Goal: Find contact information: Find contact information

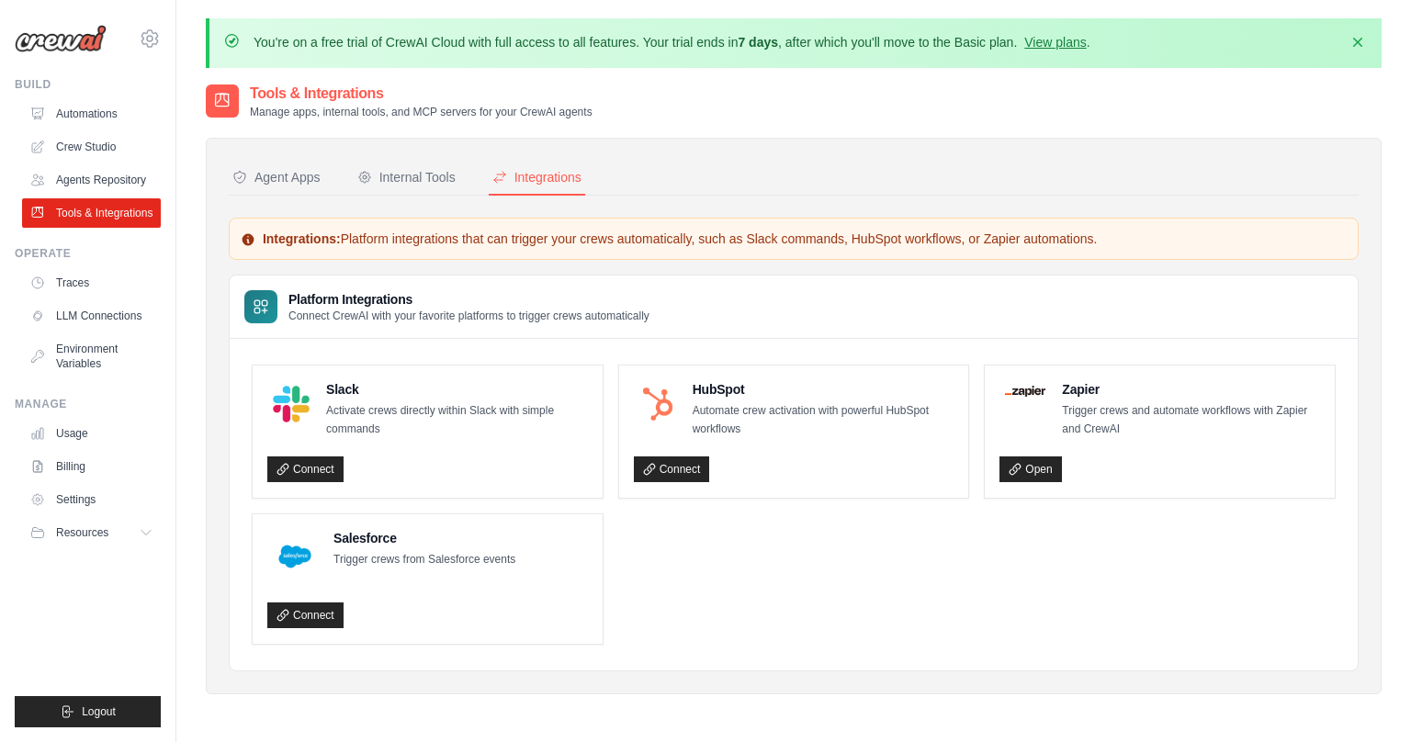
scroll to position [100, 0]
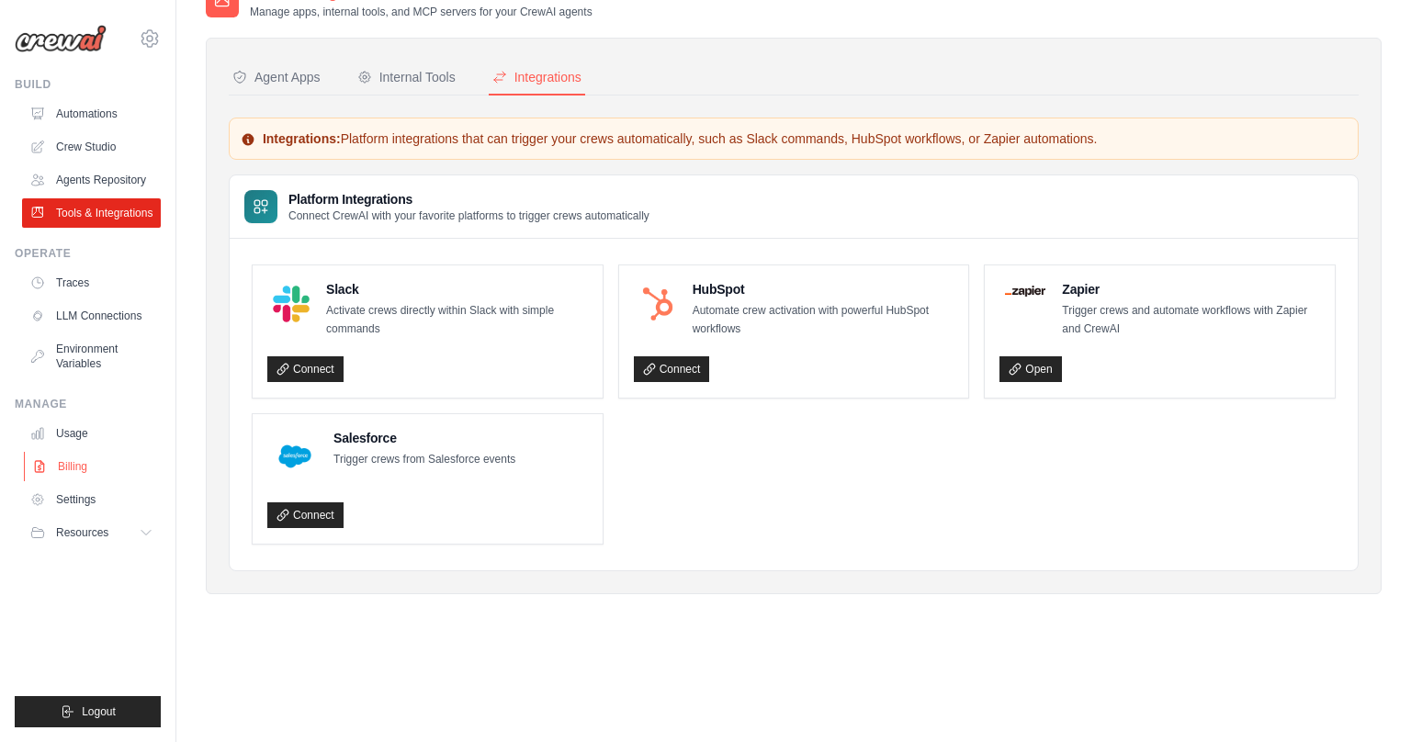
click at [89, 467] on link "Billing" at bounding box center [93, 466] width 139 height 29
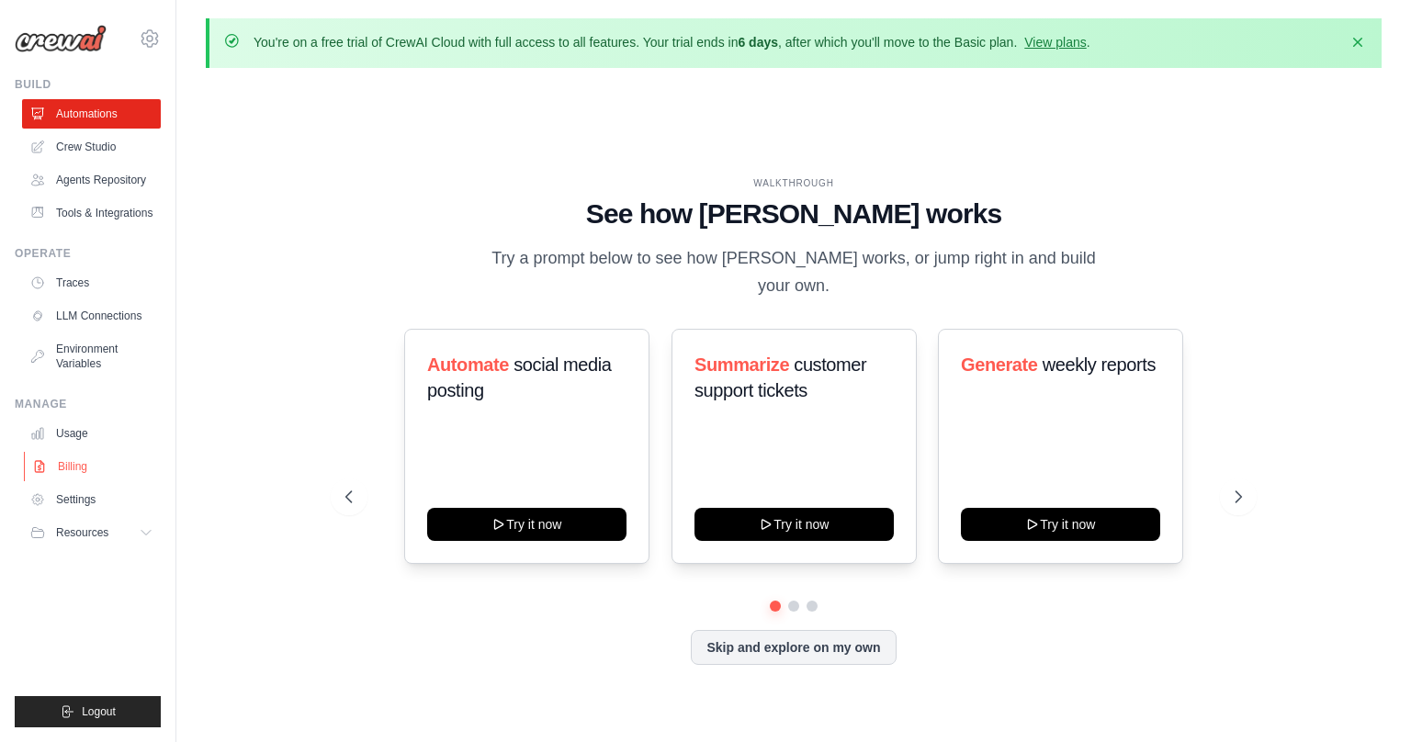
click at [56, 466] on link "Billing" at bounding box center [93, 466] width 139 height 29
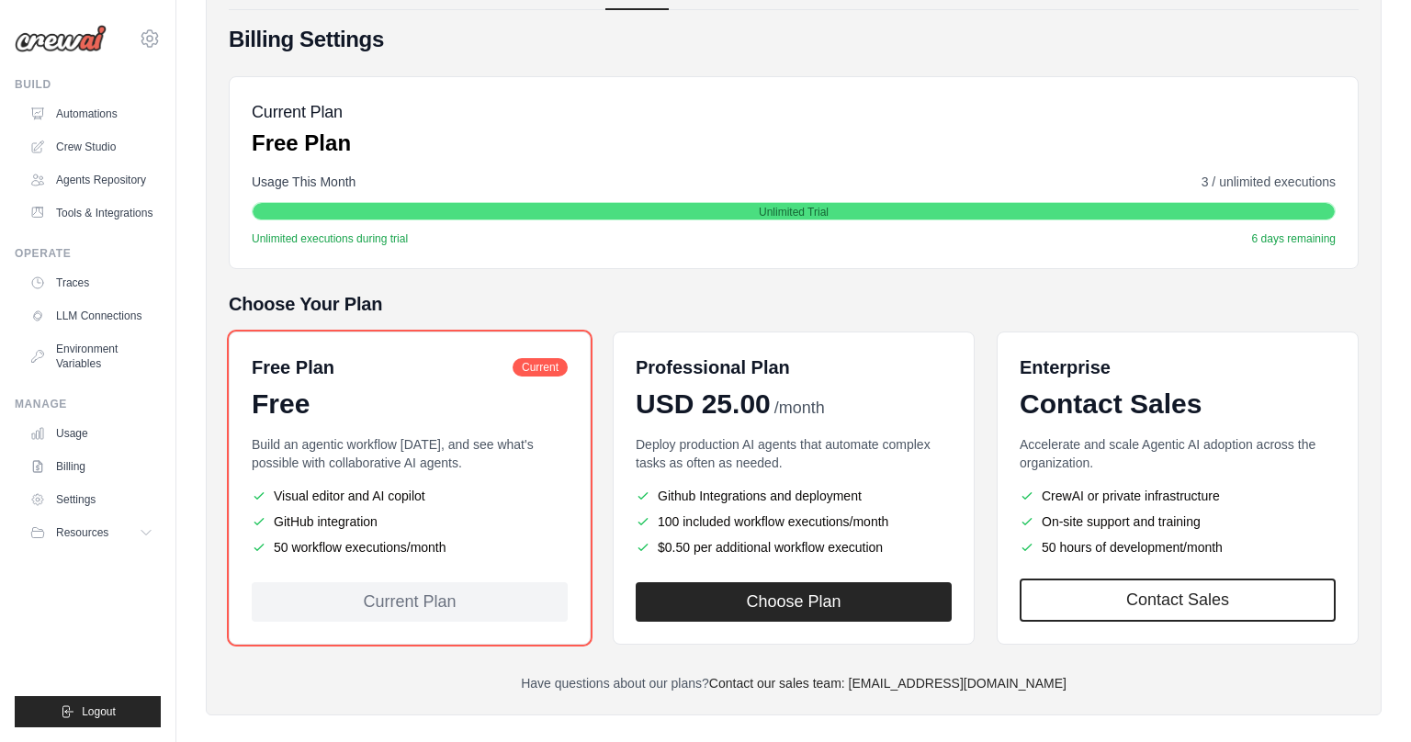
scroll to position [207, 0]
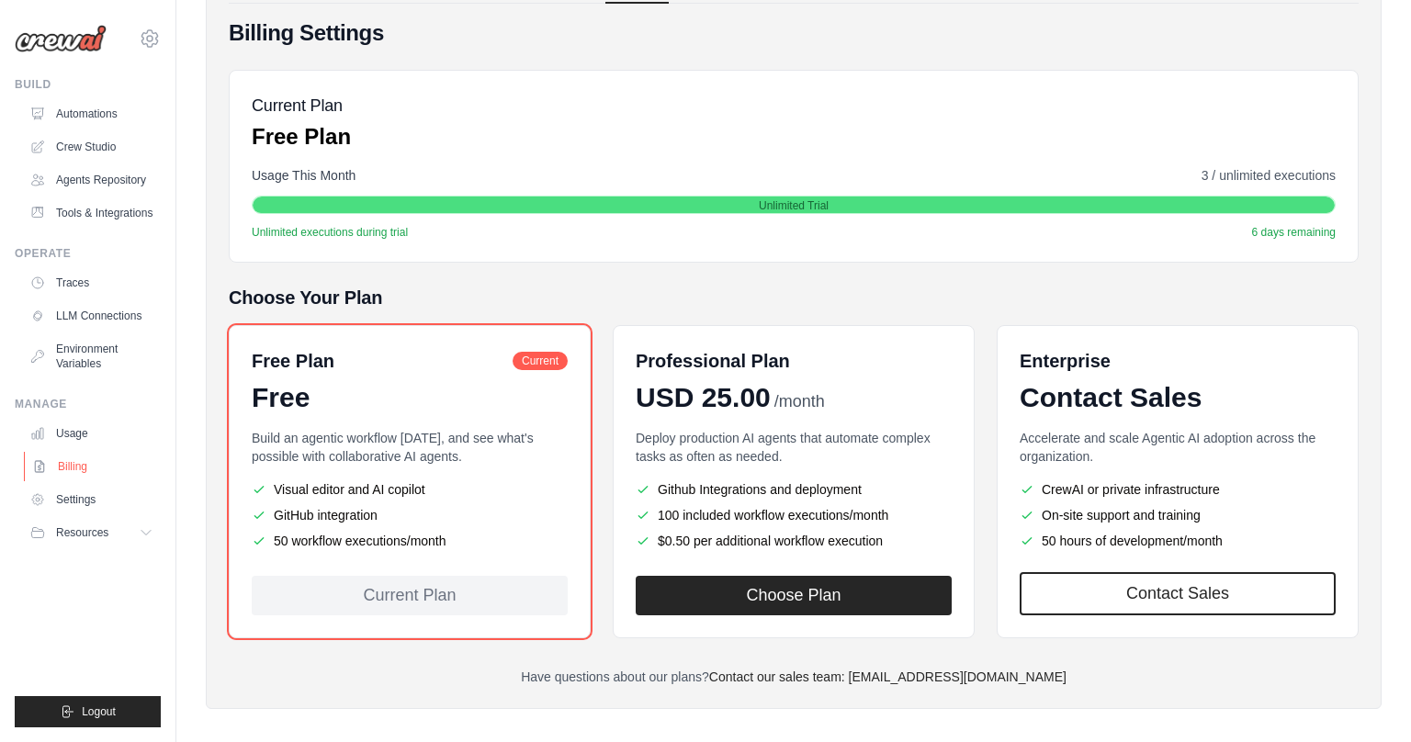
click at [107, 462] on link "Billing" at bounding box center [93, 466] width 139 height 29
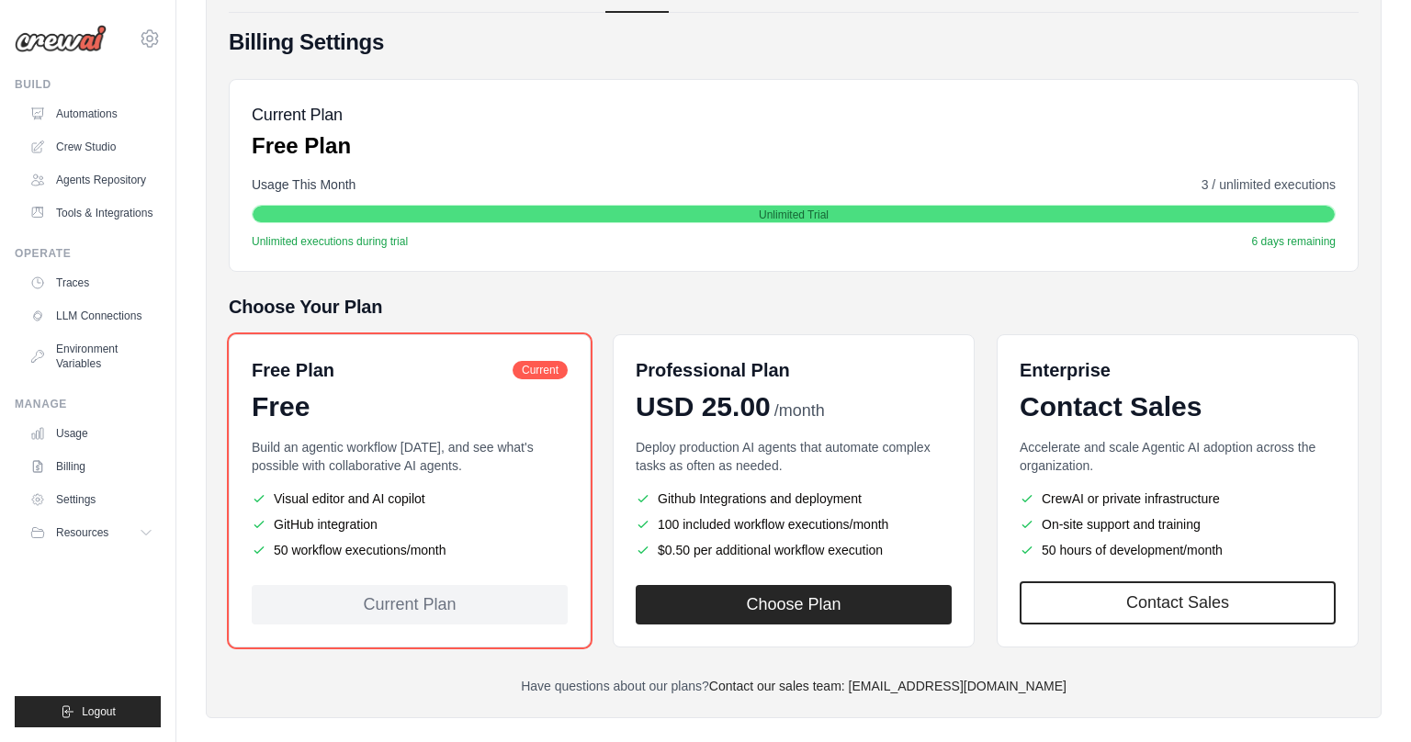
scroll to position [221, 0]
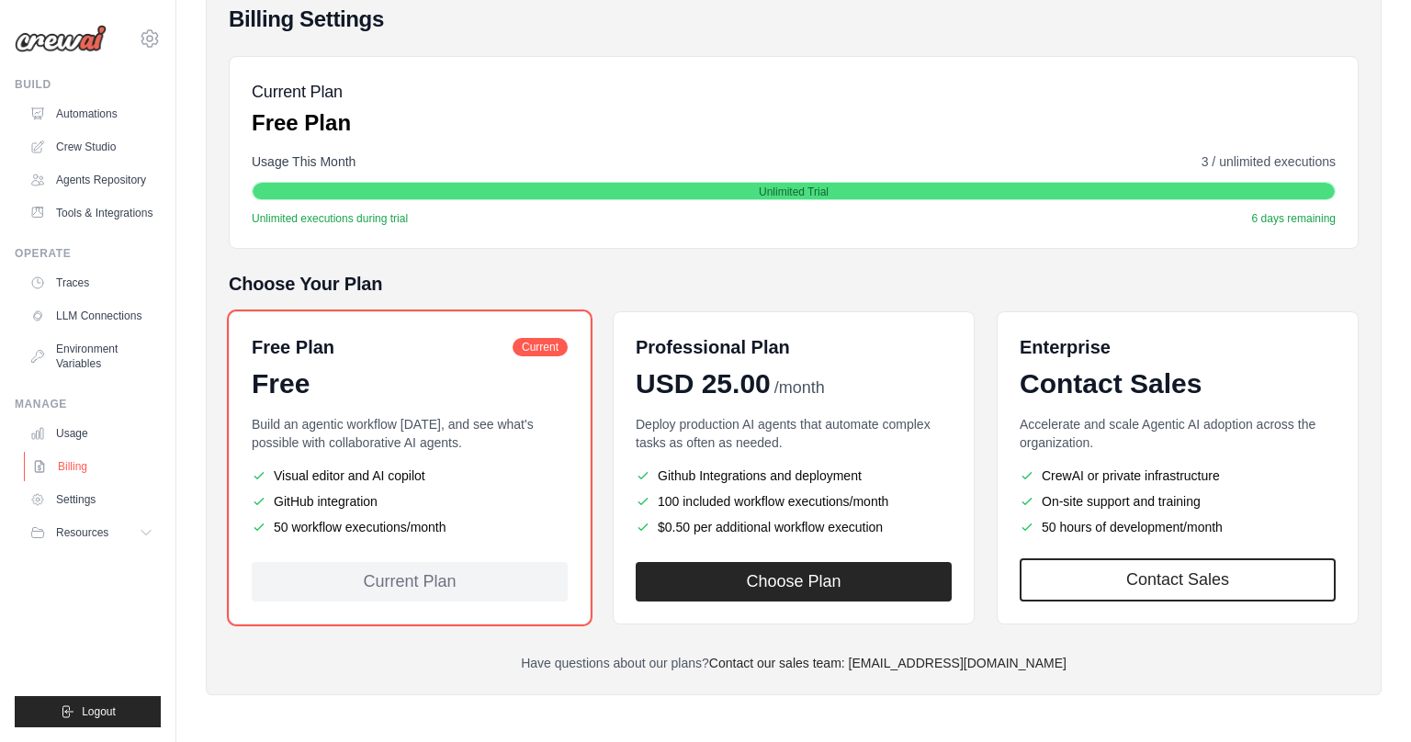
click at [122, 468] on link "Billing" at bounding box center [93, 466] width 139 height 29
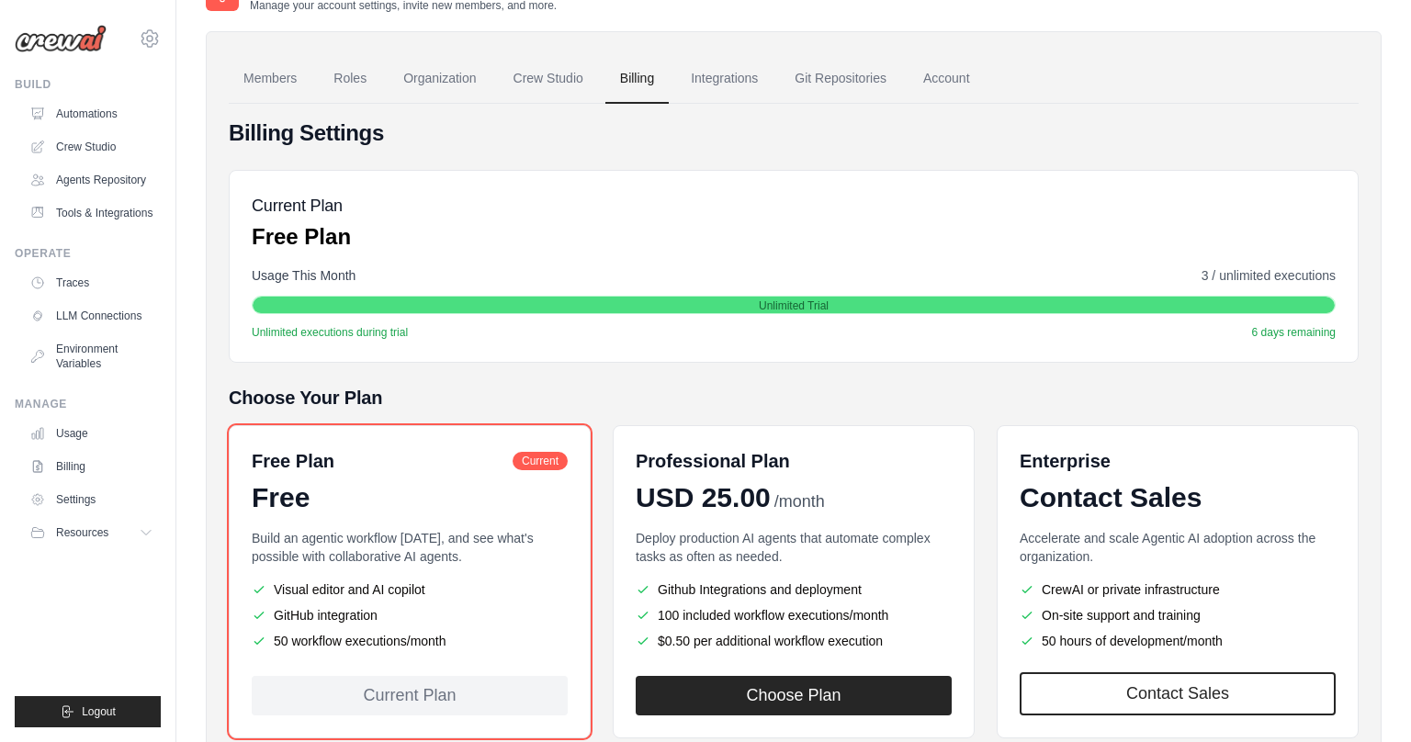
scroll to position [0, 0]
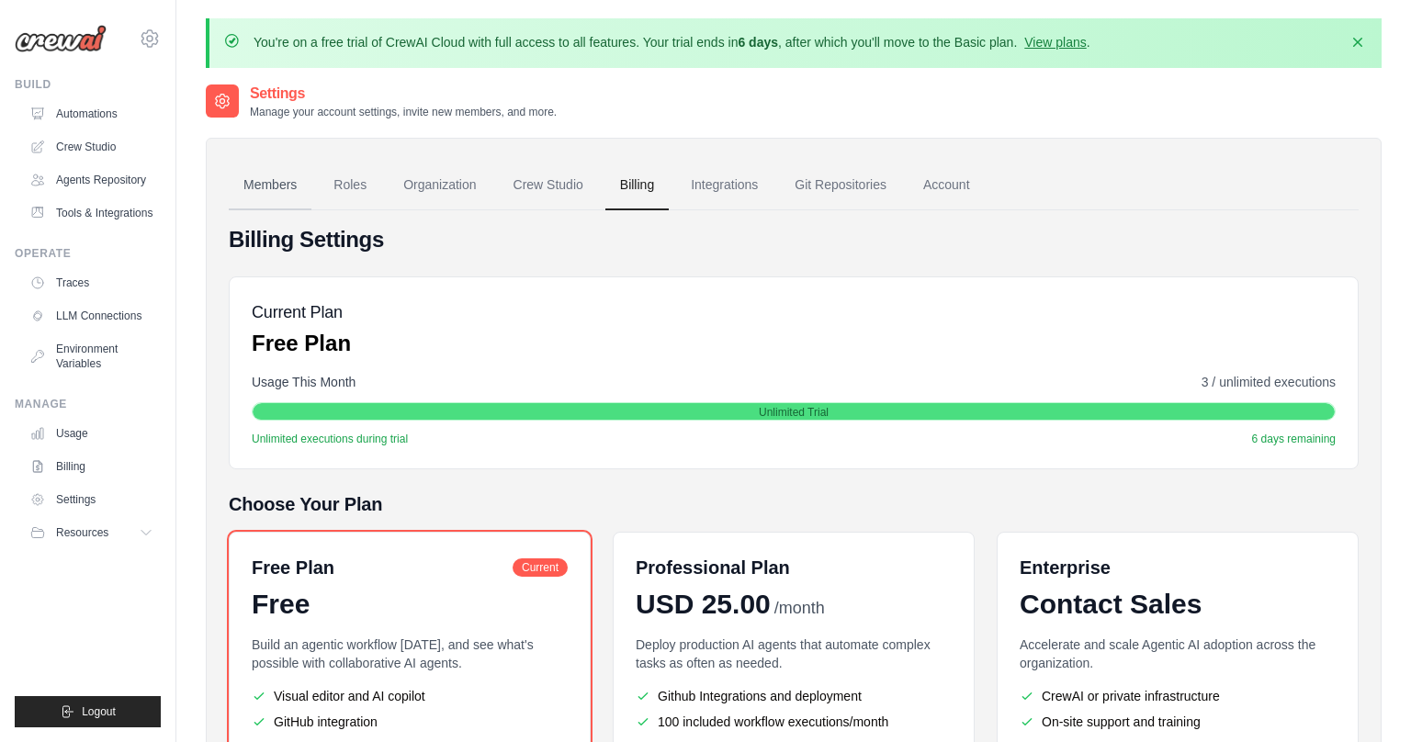
click at [271, 194] on link "Members" at bounding box center [270, 186] width 83 height 50
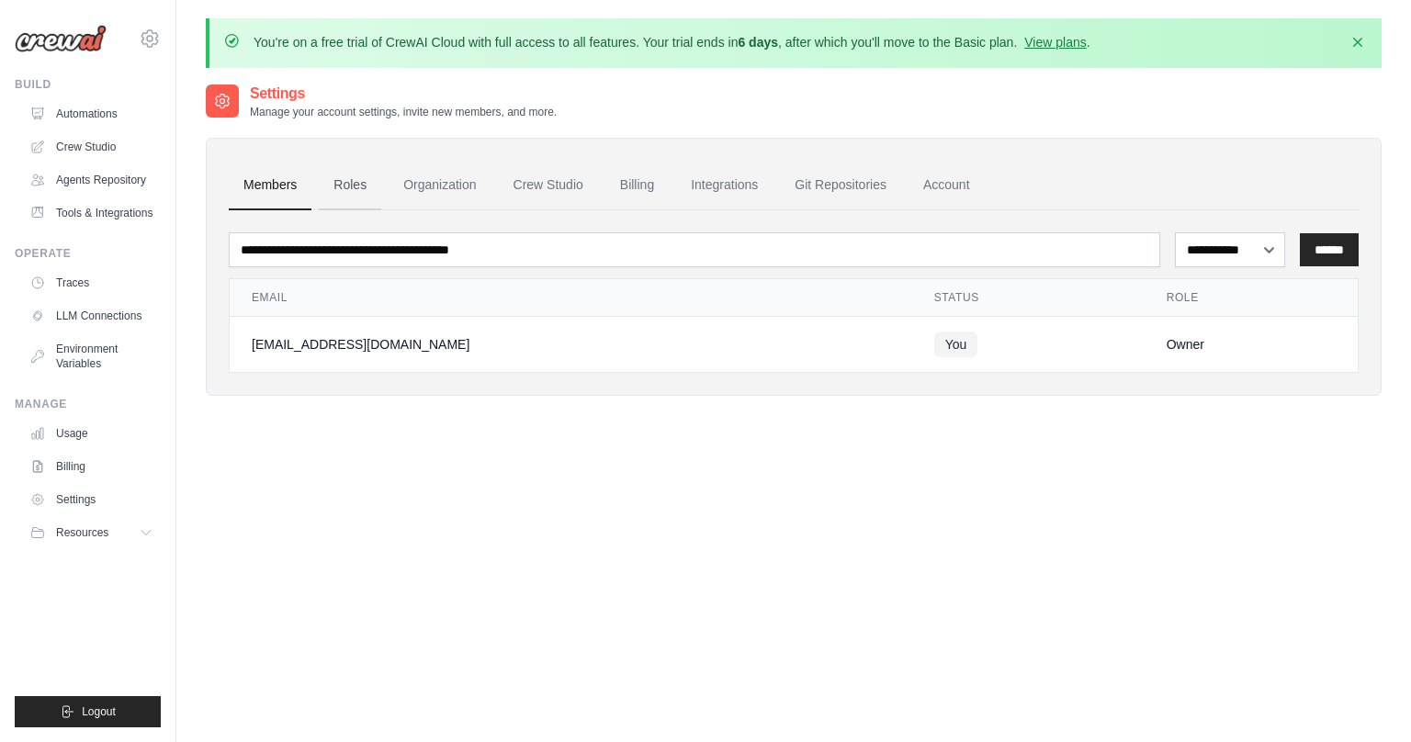
click at [356, 183] on link "Roles" at bounding box center [350, 186] width 62 height 50
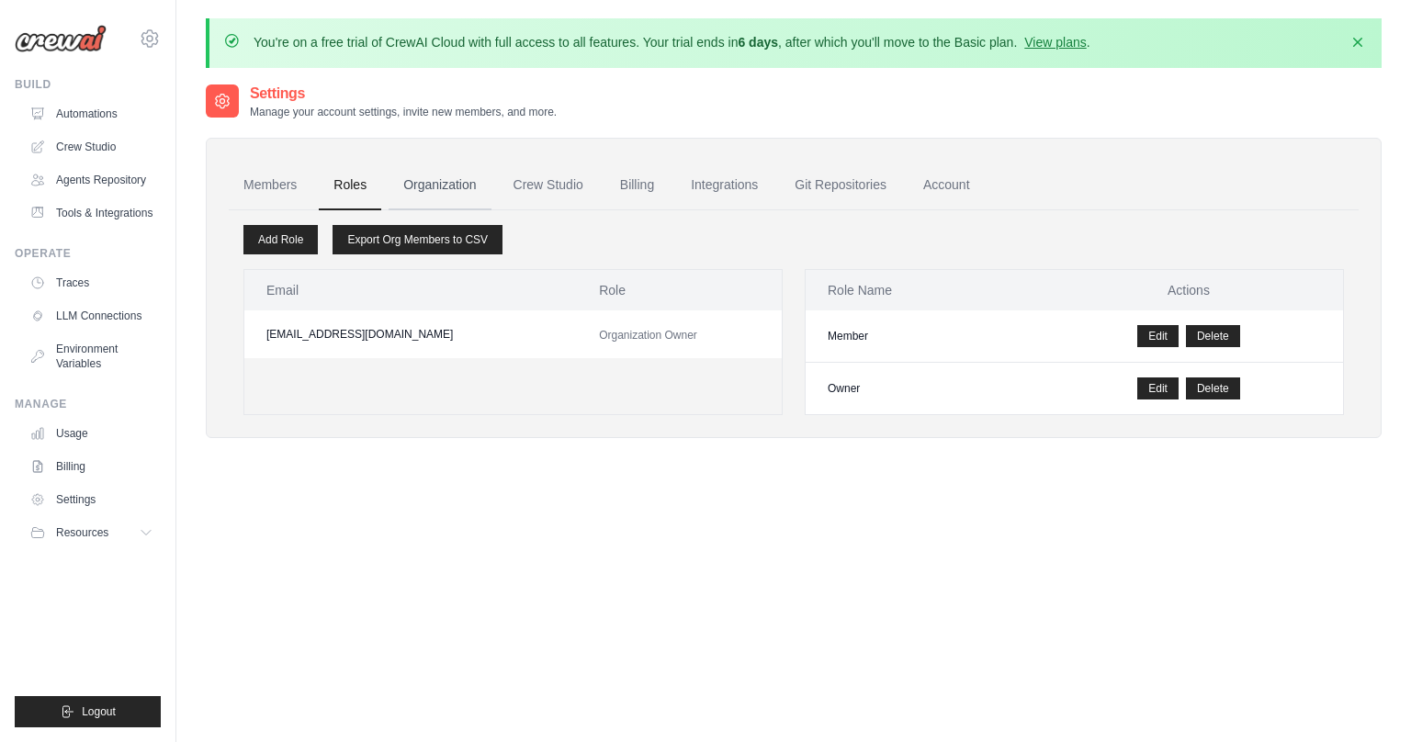
click at [405, 189] on link "Organization" at bounding box center [440, 186] width 102 height 50
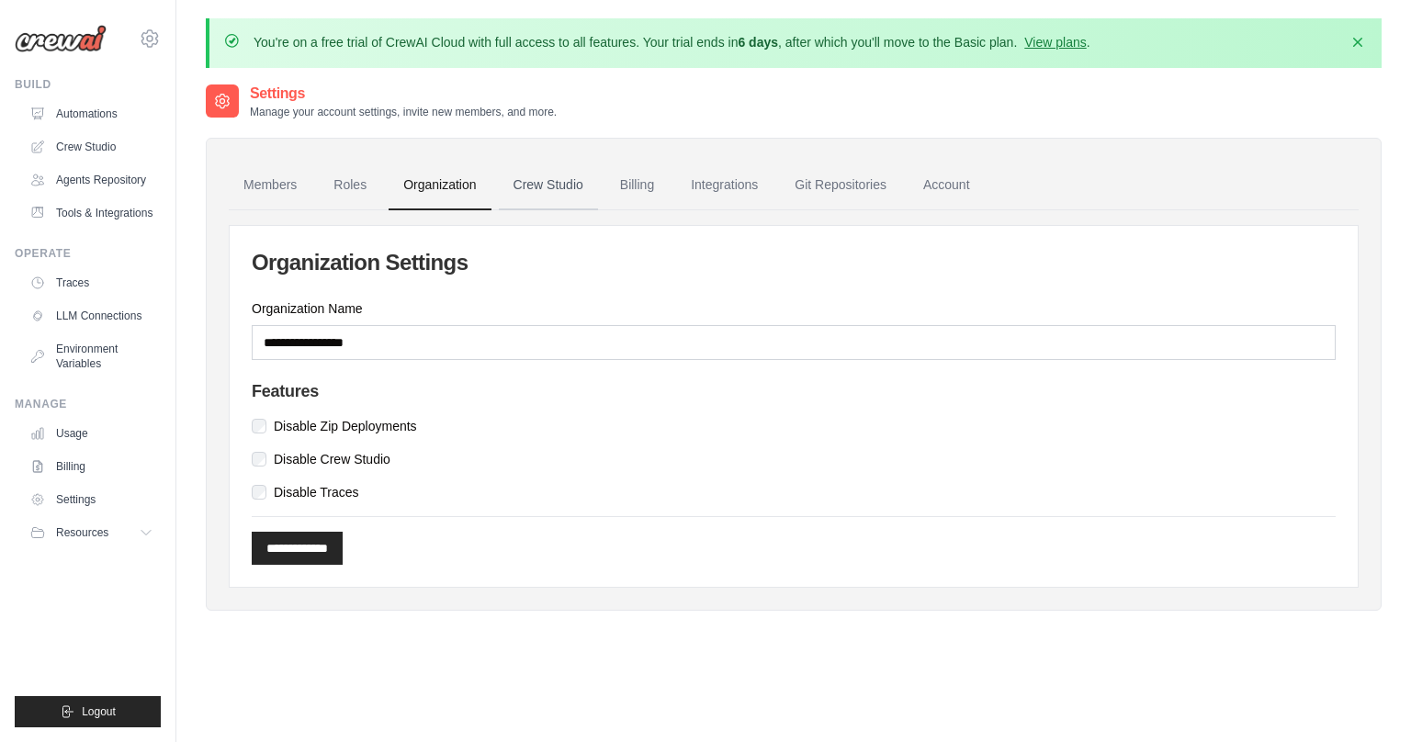
click at [535, 180] on link "Crew Studio" at bounding box center [548, 186] width 99 height 50
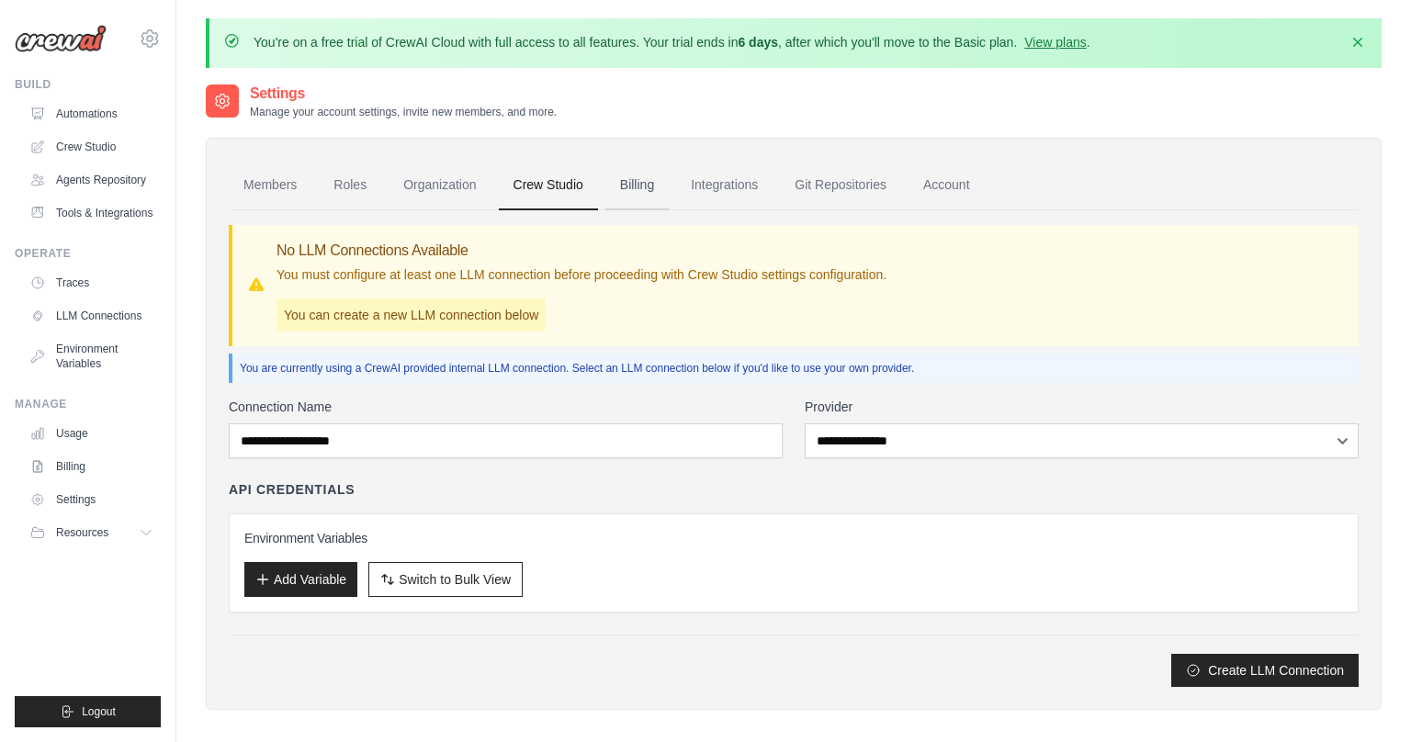
click at [617, 189] on link "Billing" at bounding box center [636, 186] width 63 height 50
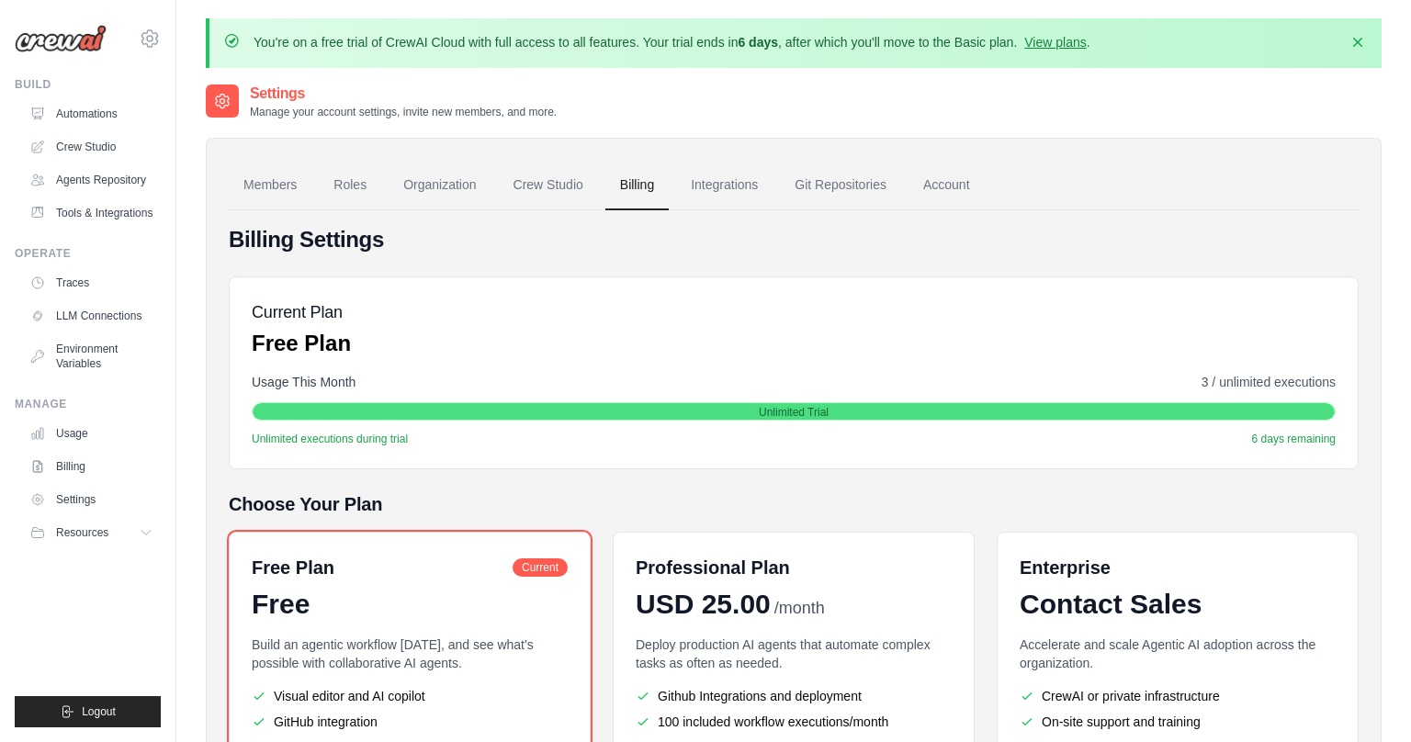
scroll to position [2, 0]
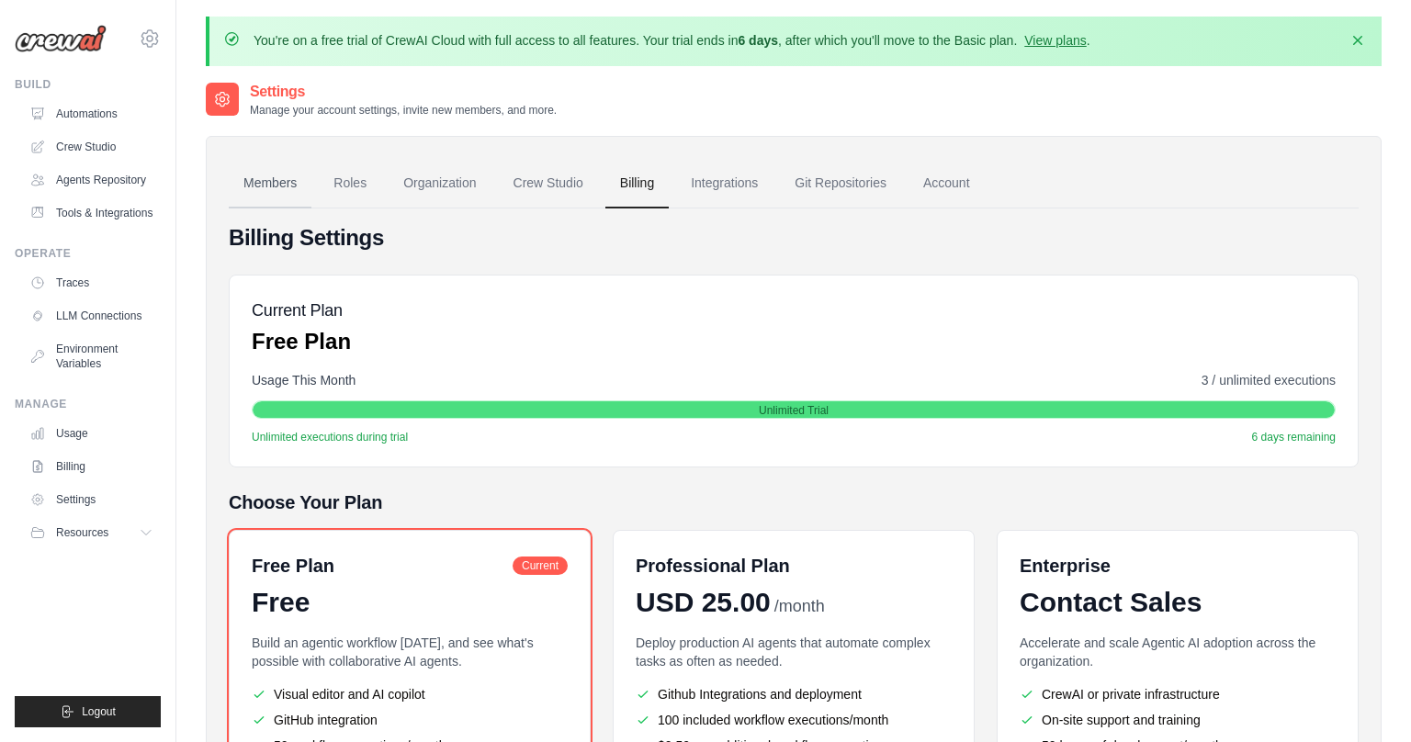
click at [277, 178] on link "Members" at bounding box center [270, 184] width 83 height 50
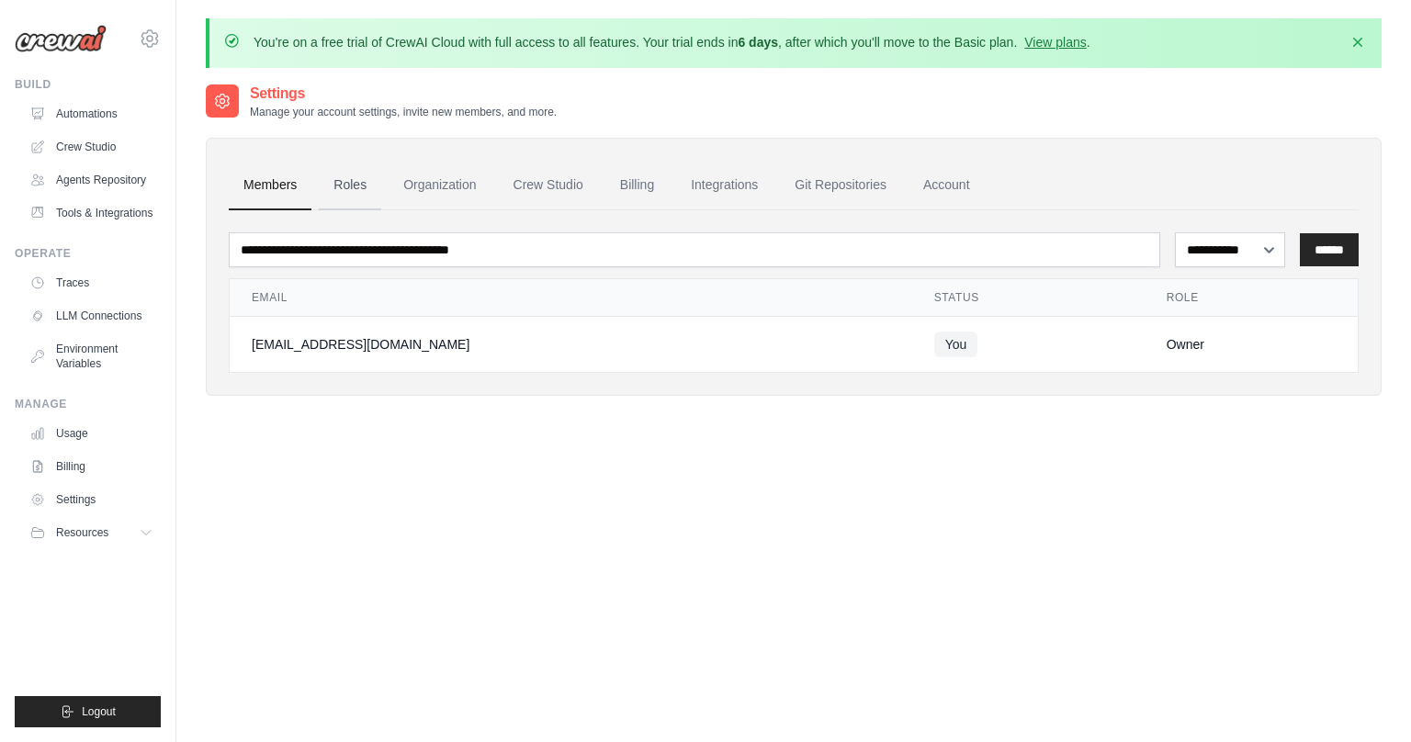
click at [347, 195] on link "Roles" at bounding box center [350, 186] width 62 height 50
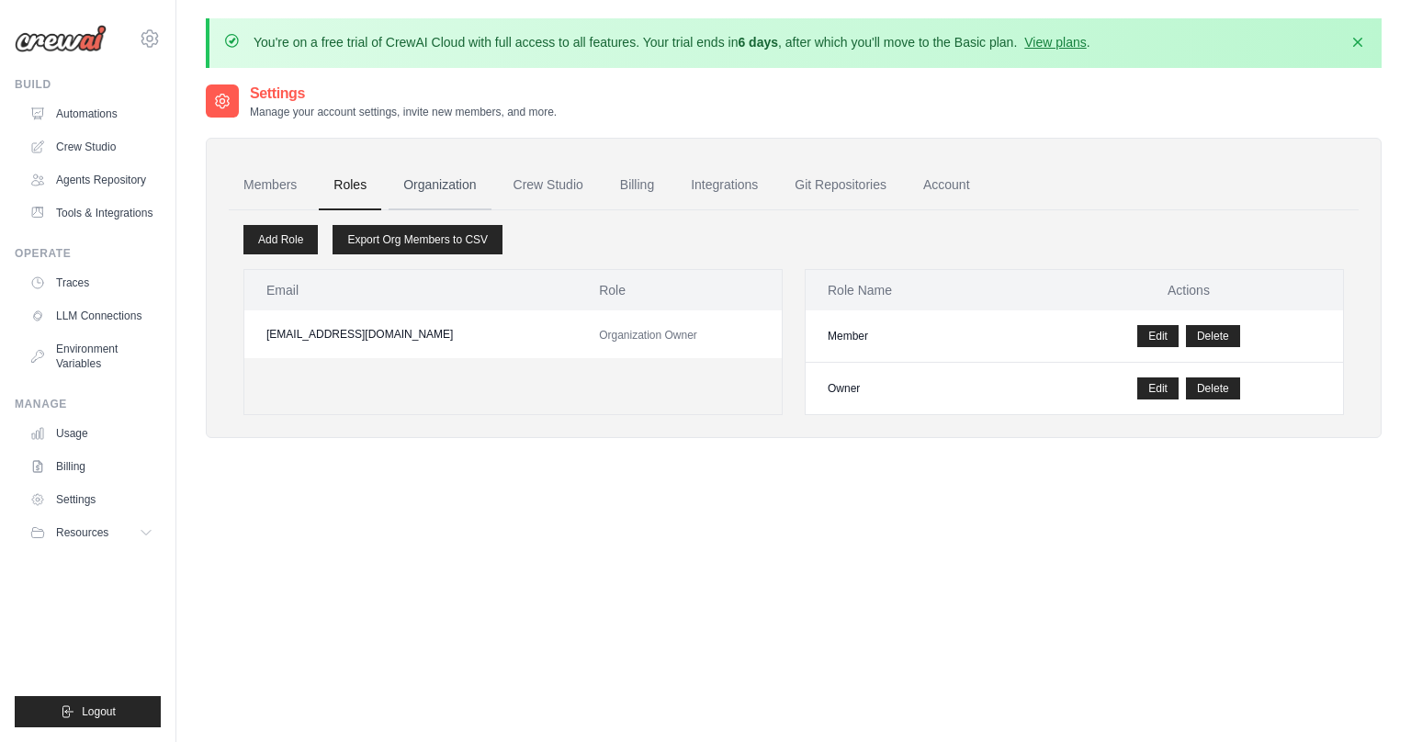
click at [442, 187] on link "Organization" at bounding box center [440, 186] width 102 height 50
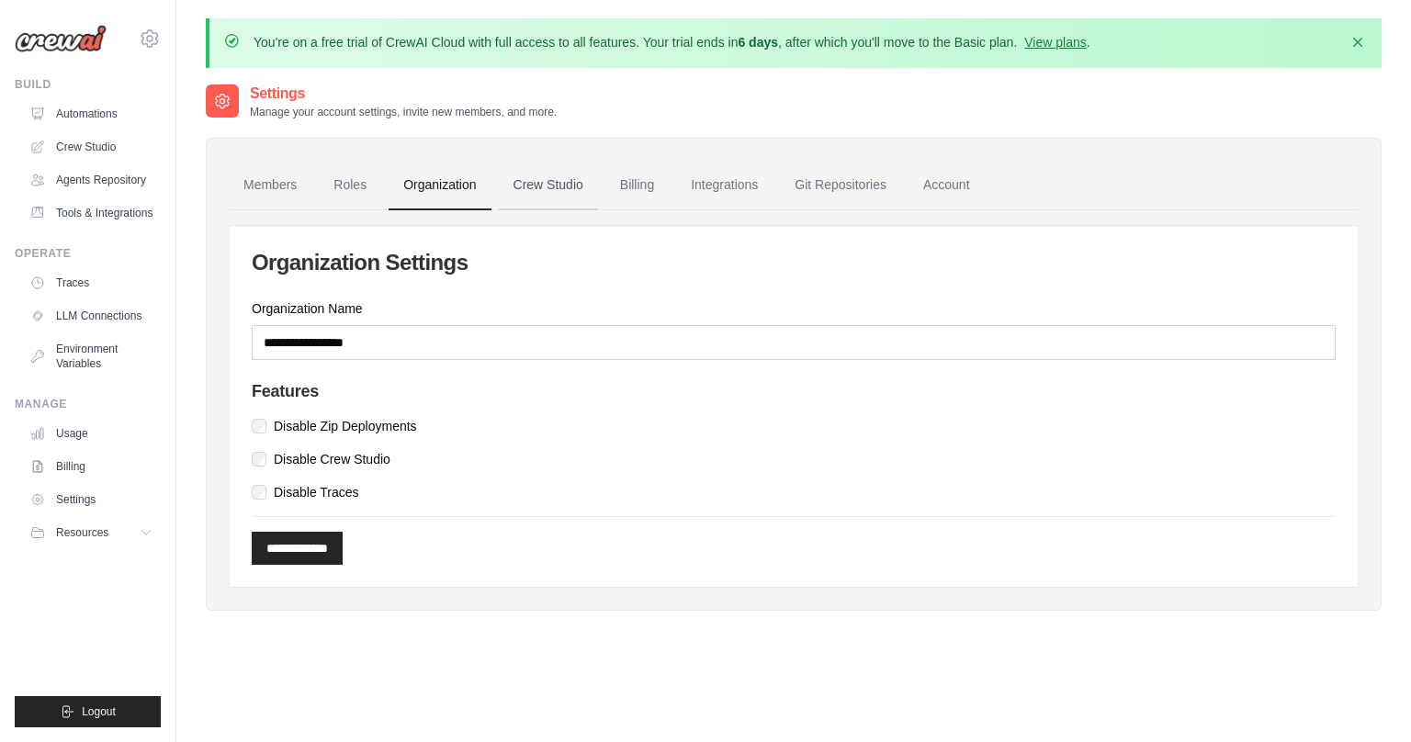
click at [536, 181] on link "Crew Studio" at bounding box center [548, 186] width 99 height 50
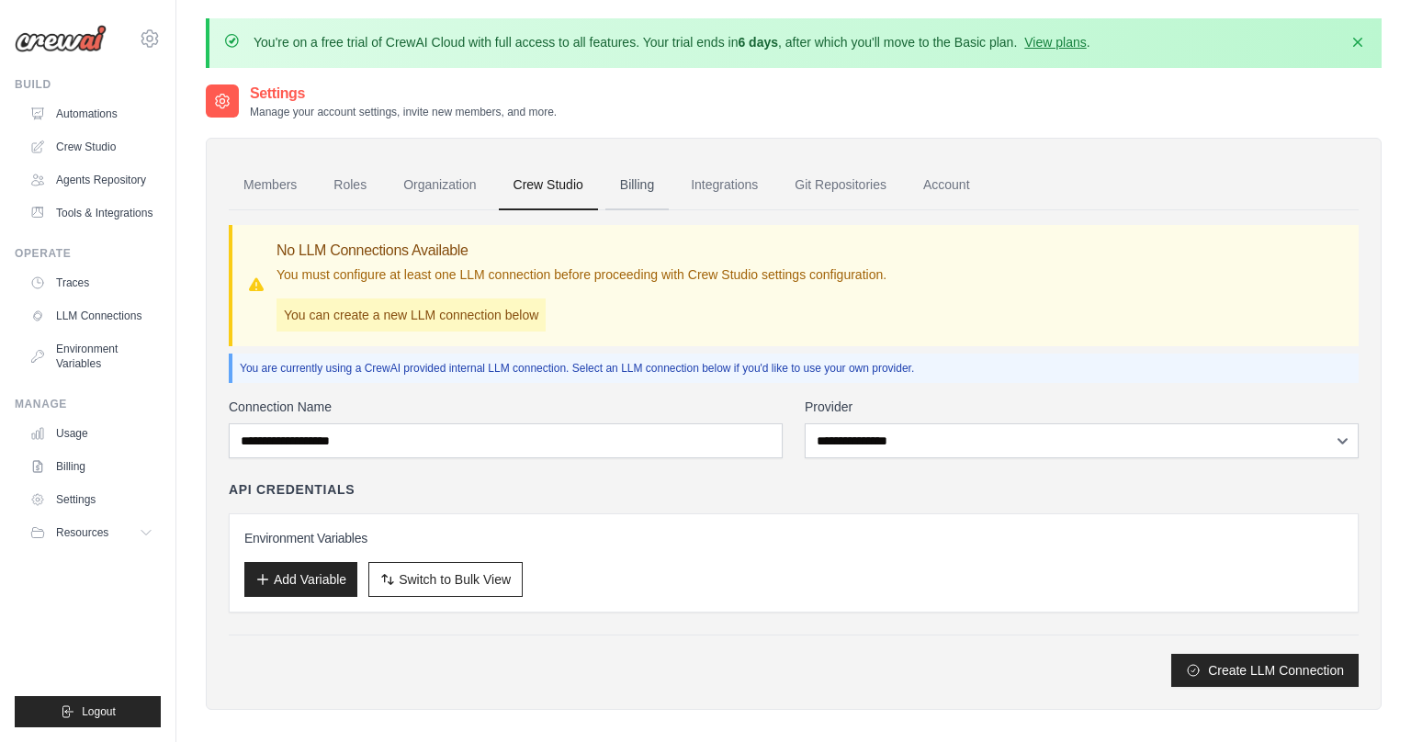
click at [621, 186] on link "Billing" at bounding box center [636, 186] width 63 height 50
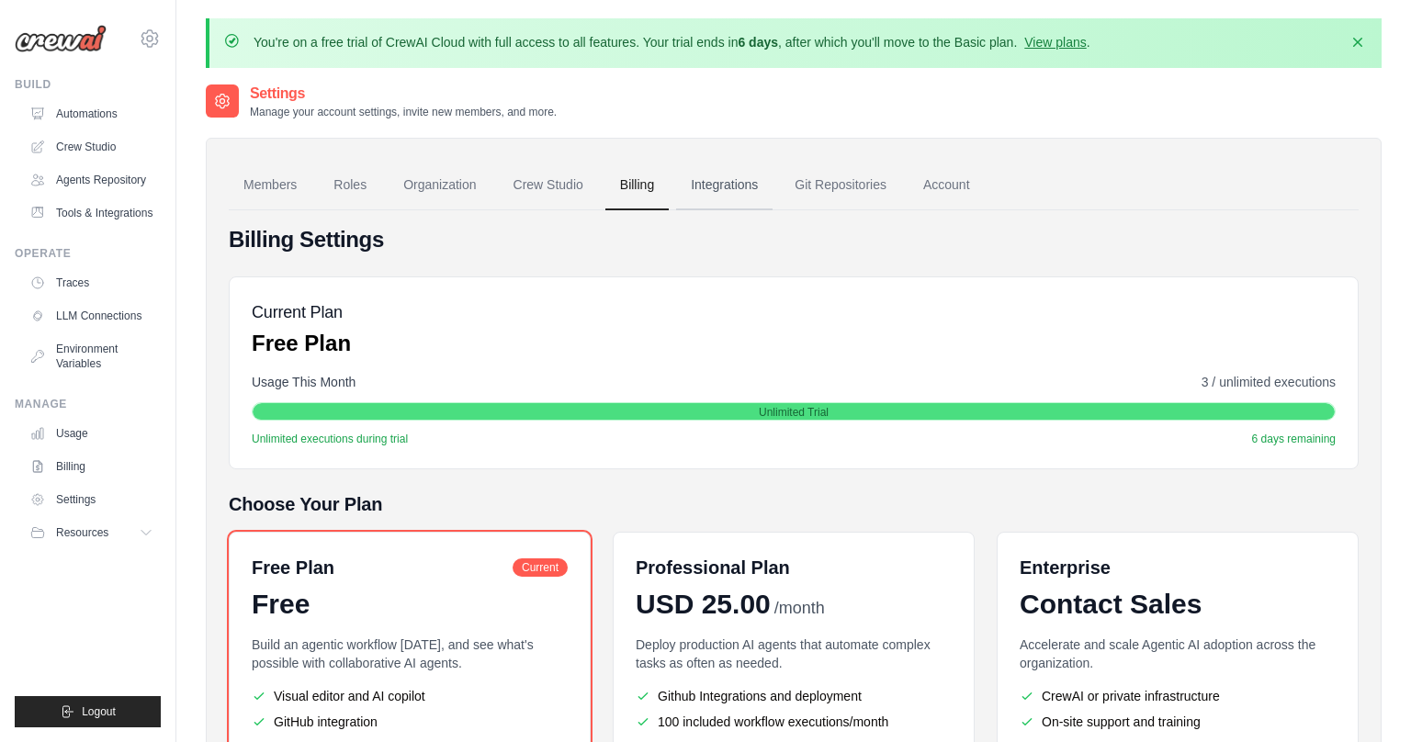
click at [705, 190] on link "Integrations" at bounding box center [724, 186] width 96 height 50
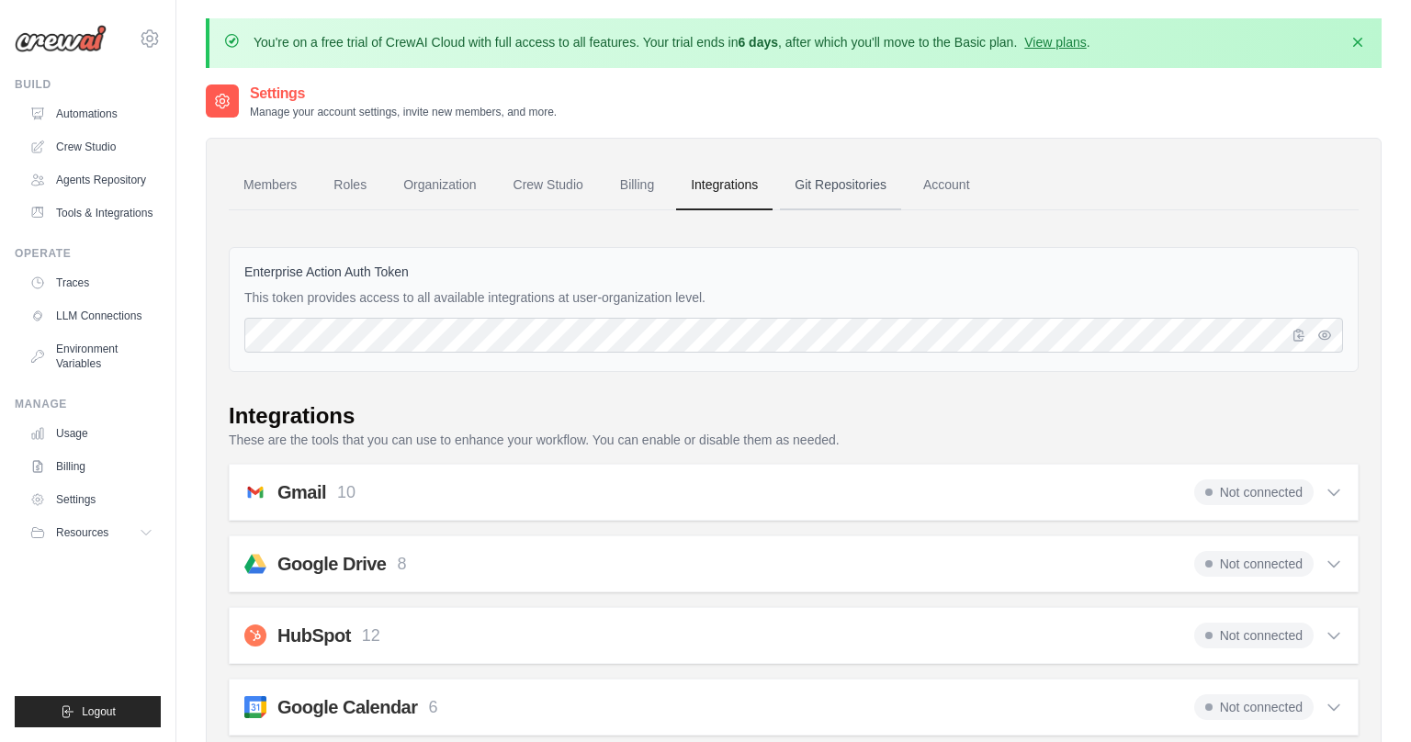
click at [806, 187] on link "Git Repositories" at bounding box center [840, 186] width 121 height 50
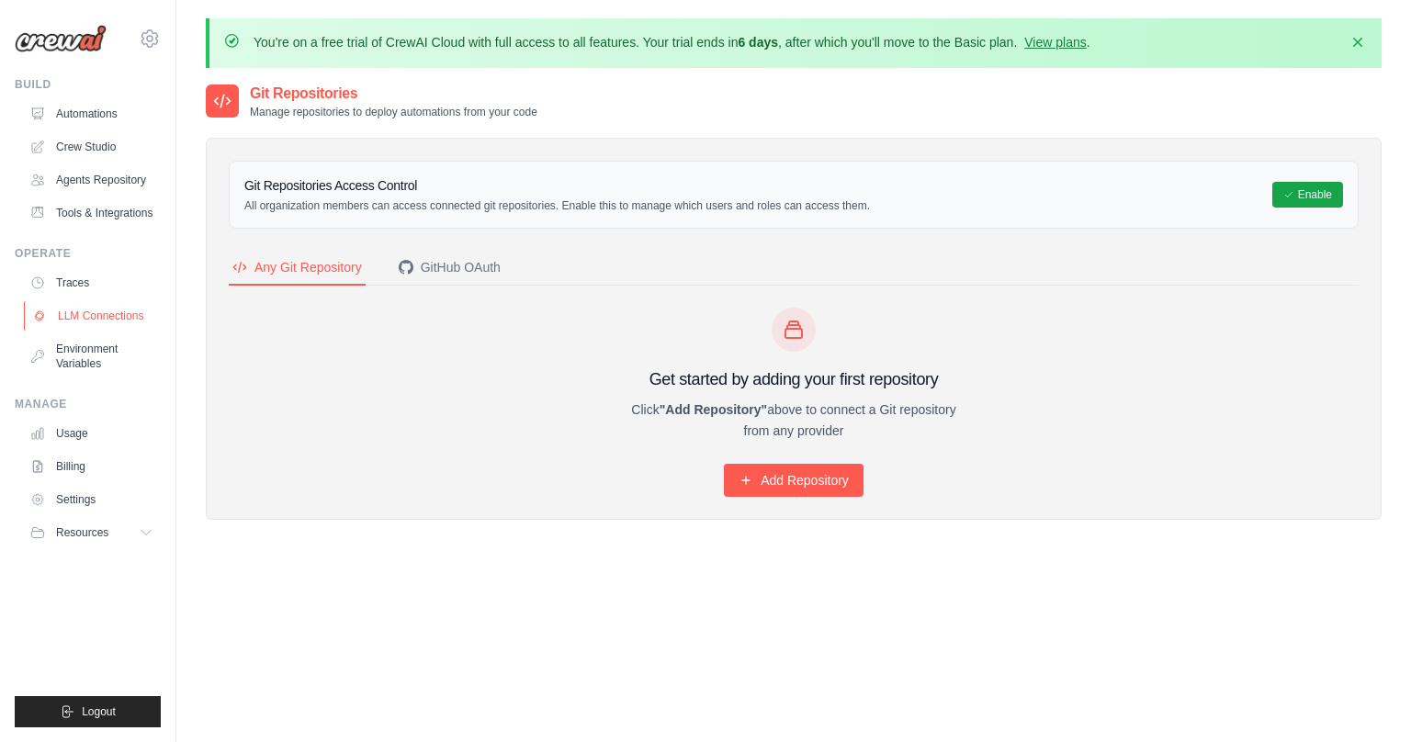
click at [101, 318] on link "LLM Connections" at bounding box center [93, 315] width 139 height 29
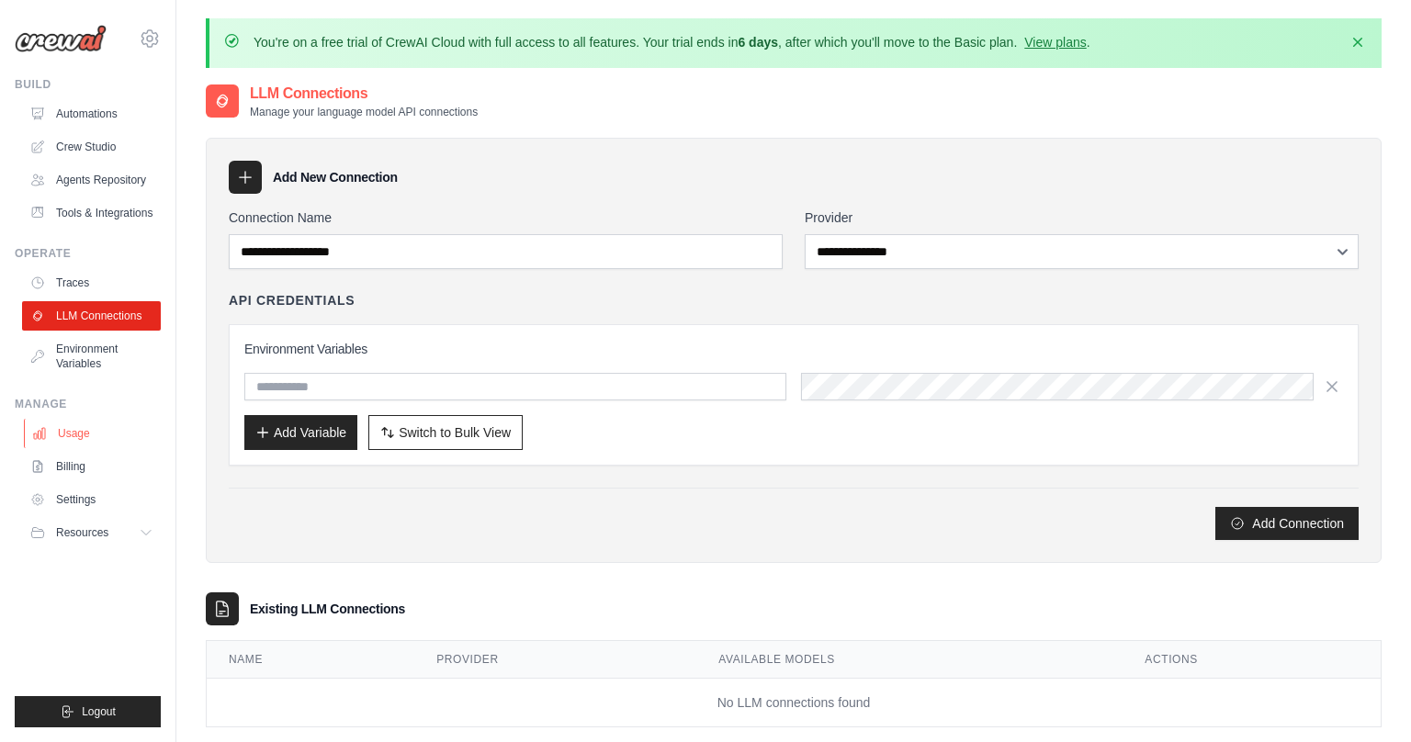
click at [124, 430] on link "Usage" at bounding box center [93, 433] width 139 height 29
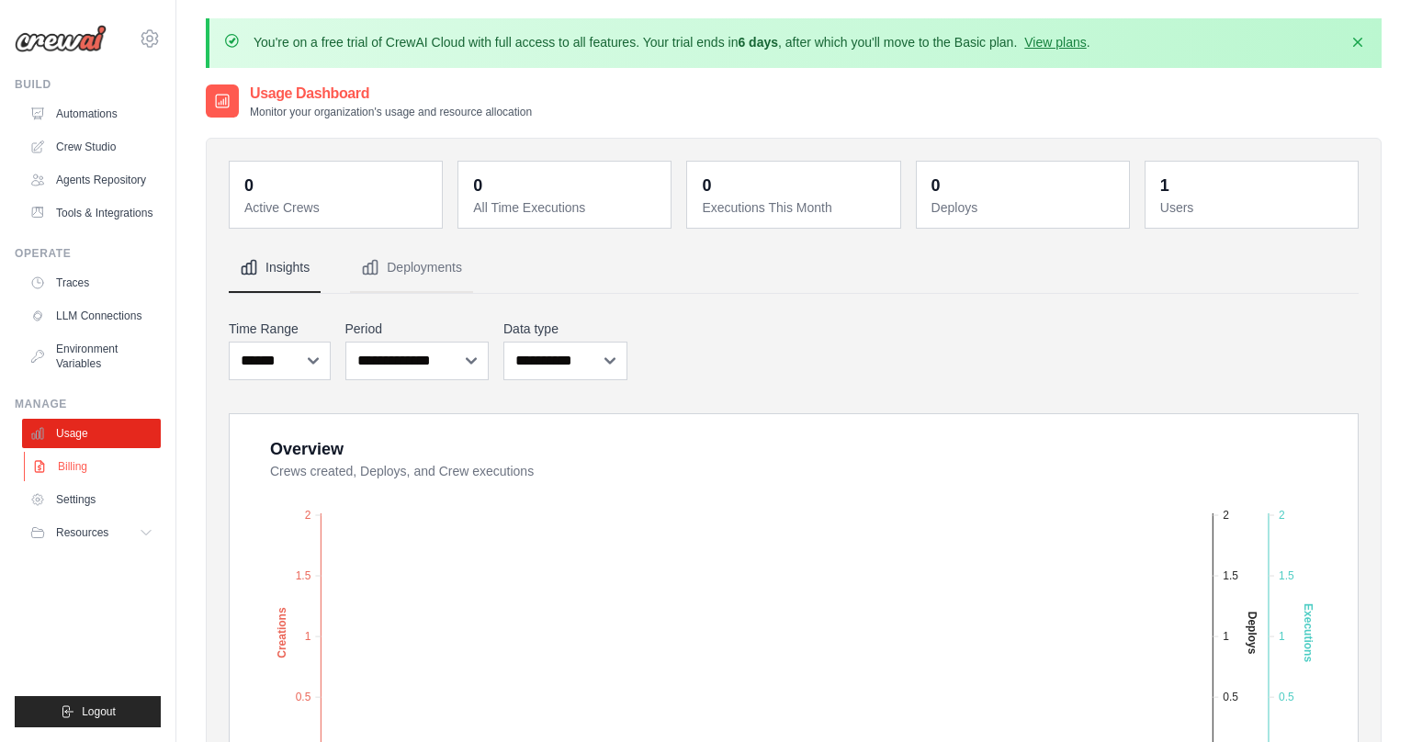
click at [120, 465] on link "Billing" at bounding box center [93, 466] width 139 height 29
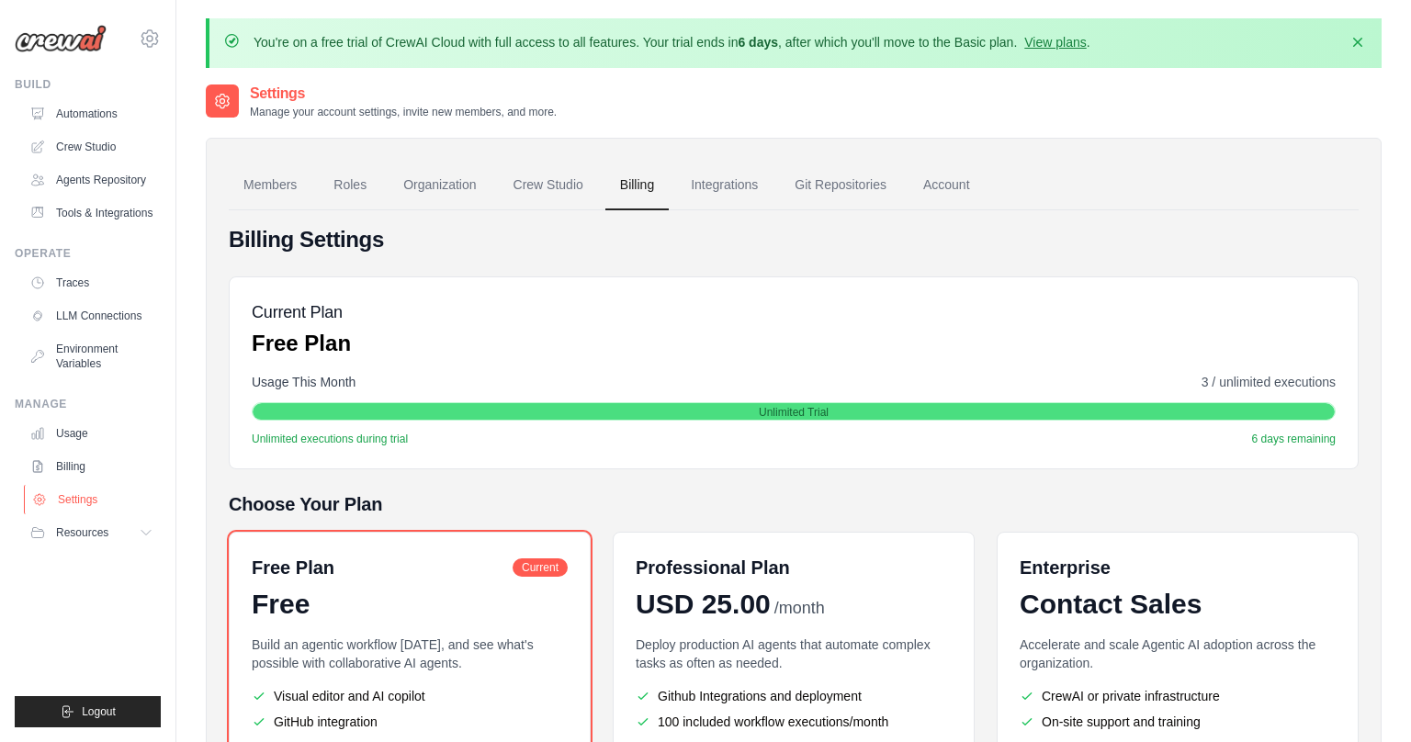
click at [102, 511] on link "Settings" at bounding box center [93, 499] width 139 height 29
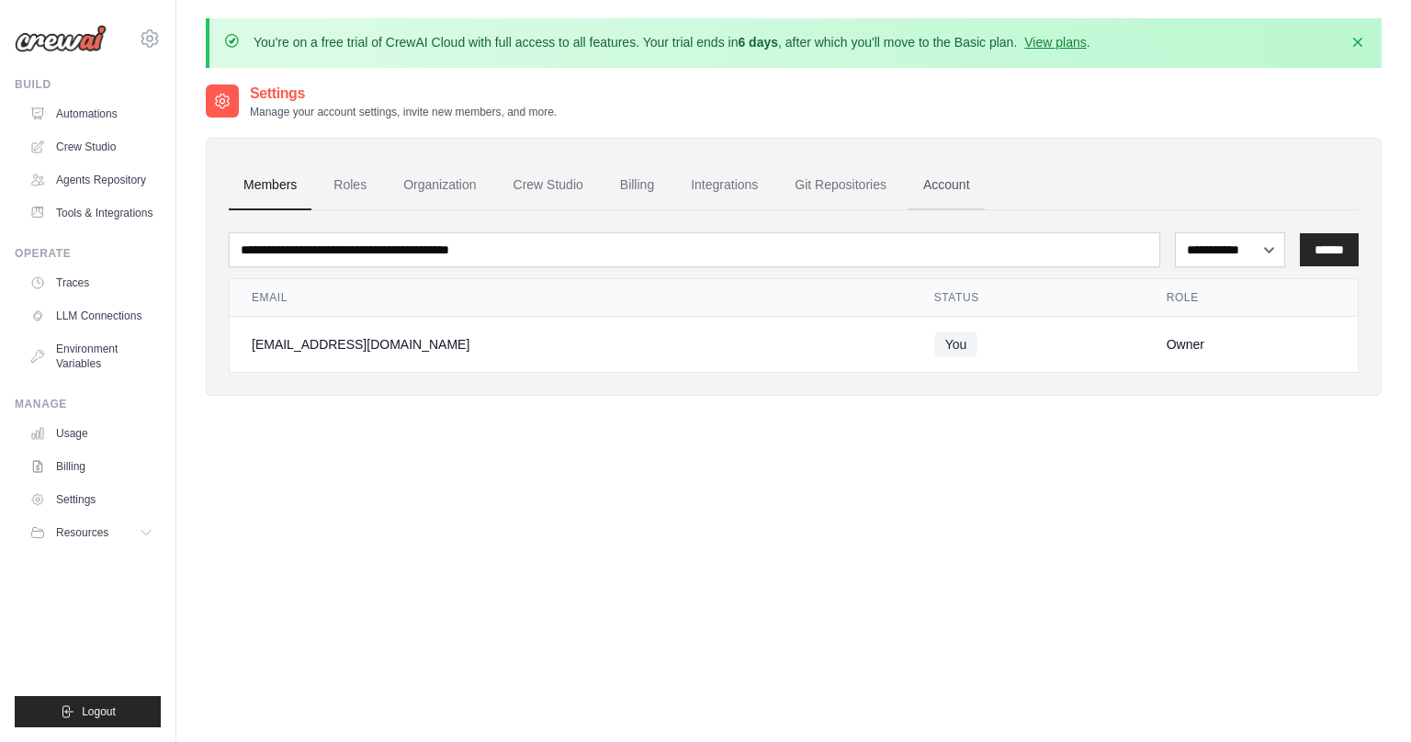
click at [943, 196] on link "Account" at bounding box center [947, 186] width 76 height 50
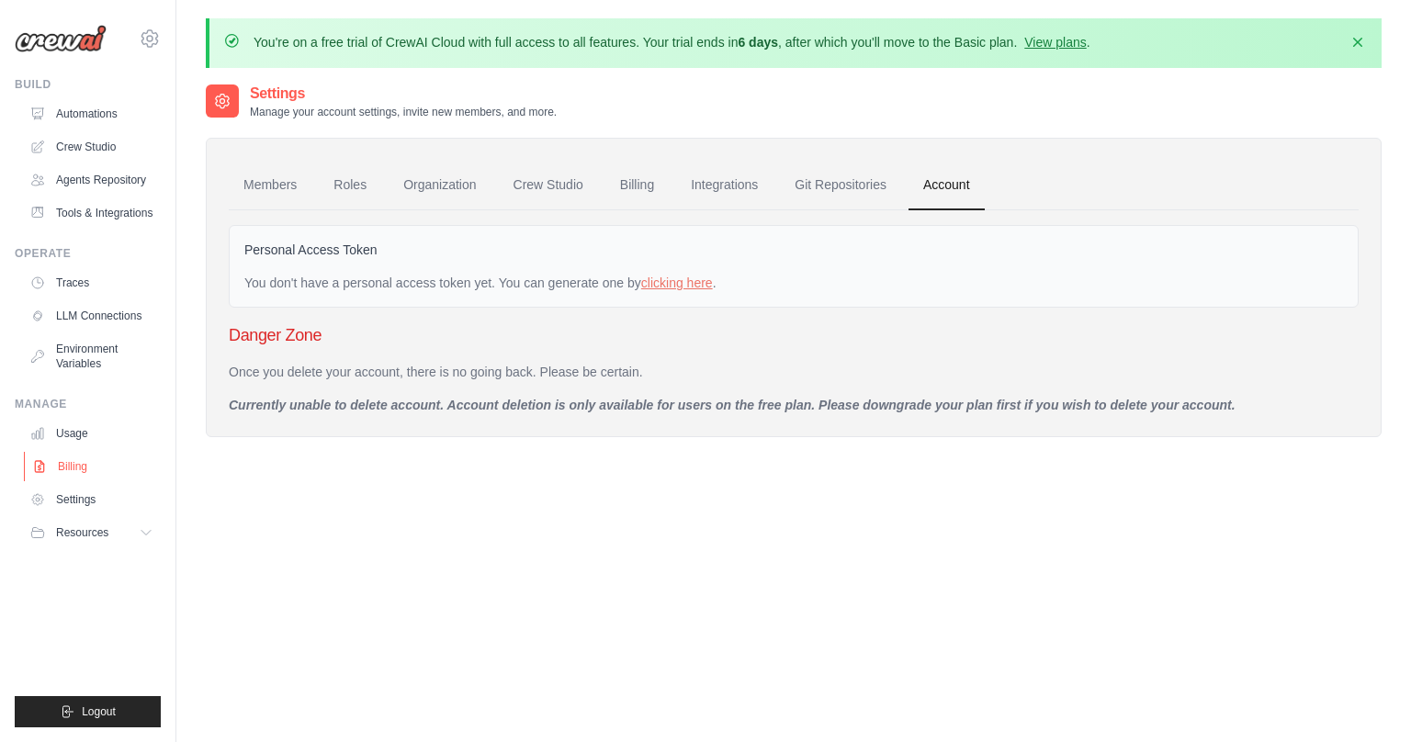
click at [124, 464] on link "Billing" at bounding box center [93, 466] width 139 height 29
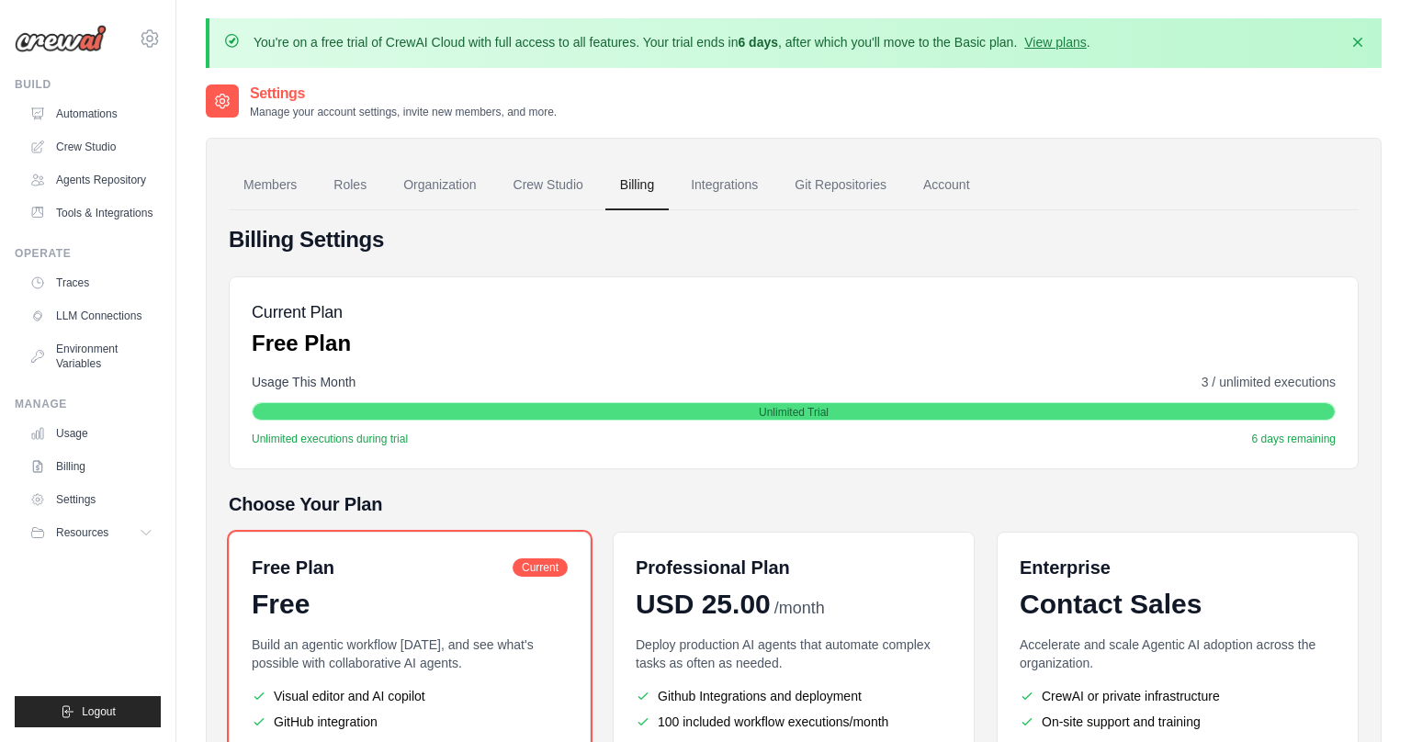
click at [512, 607] on div "Free" at bounding box center [410, 604] width 316 height 33
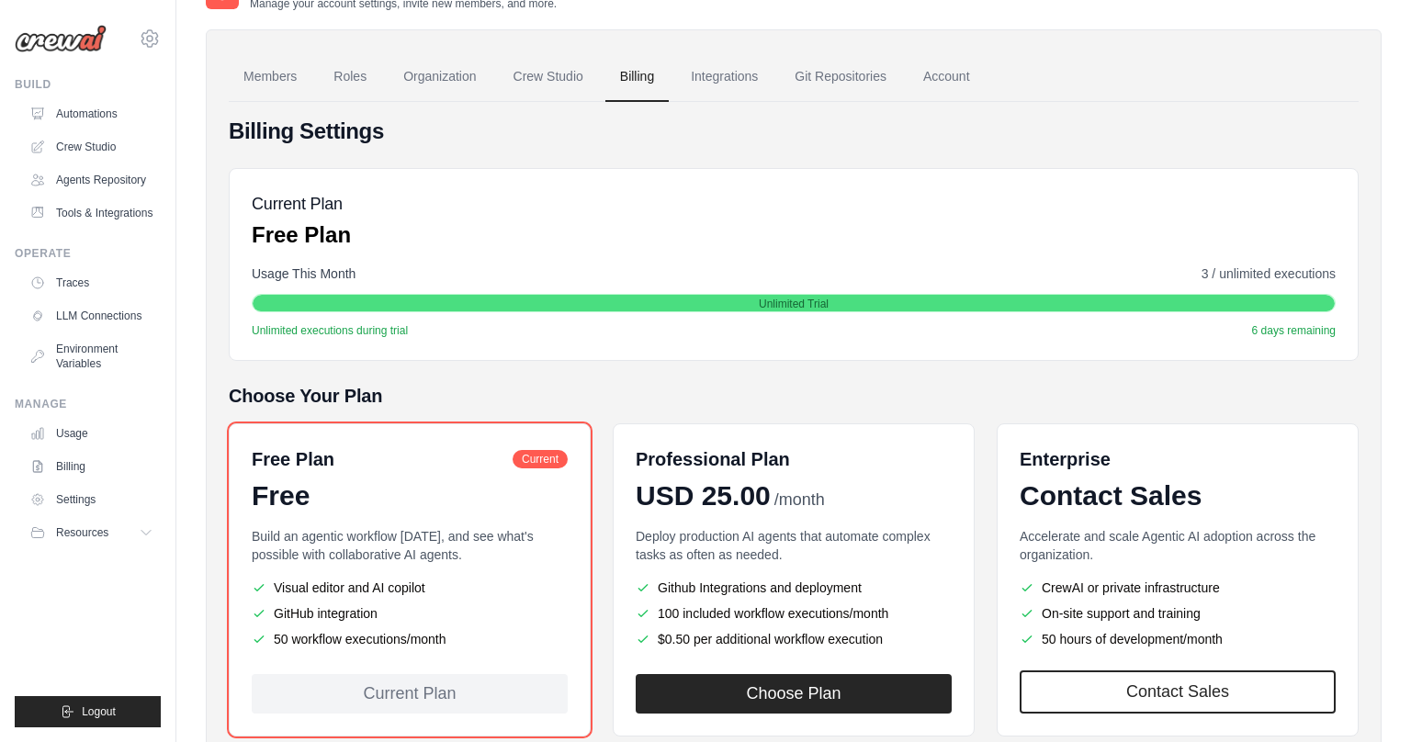
scroll to position [221, 0]
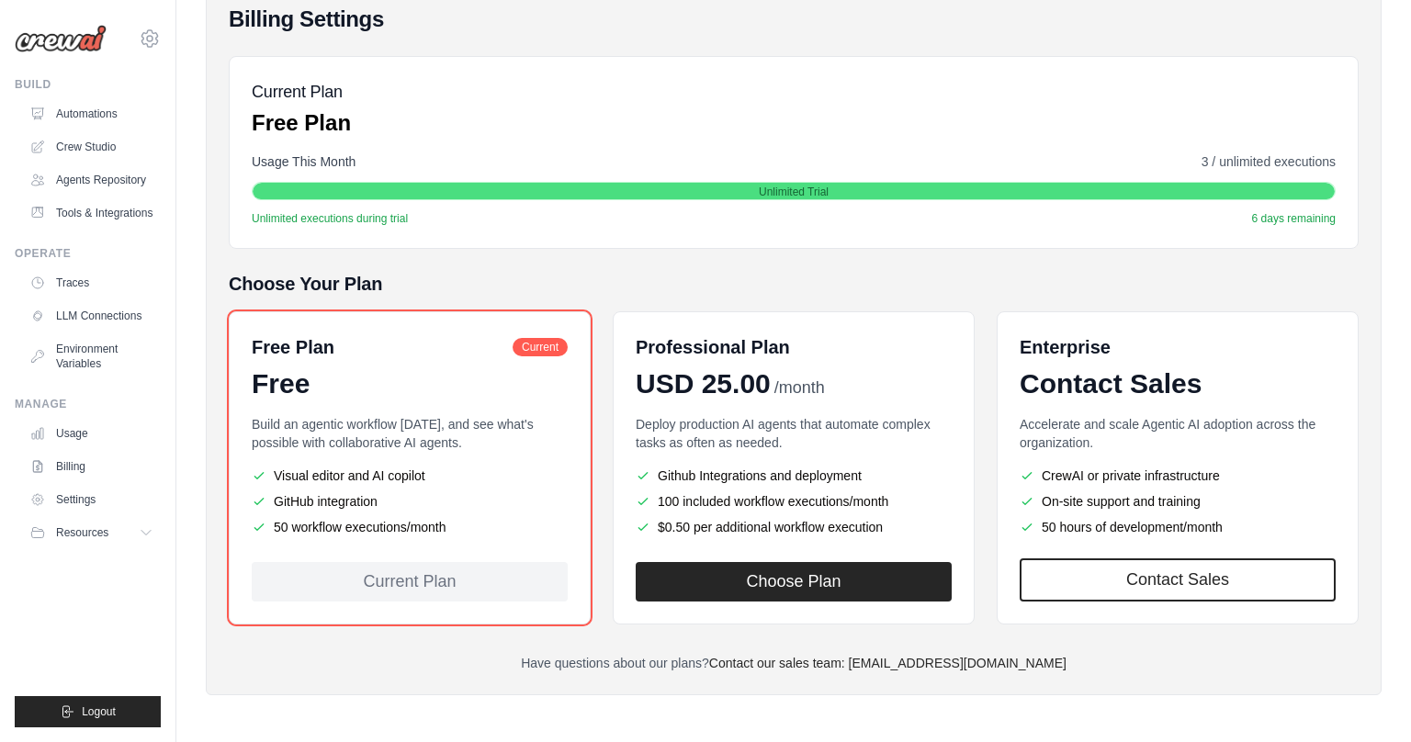
click at [118, 515] on ul "Usage Billing Settings Resources GitHub" at bounding box center [91, 483] width 139 height 129
click at [118, 504] on link "Settings" at bounding box center [93, 499] width 139 height 29
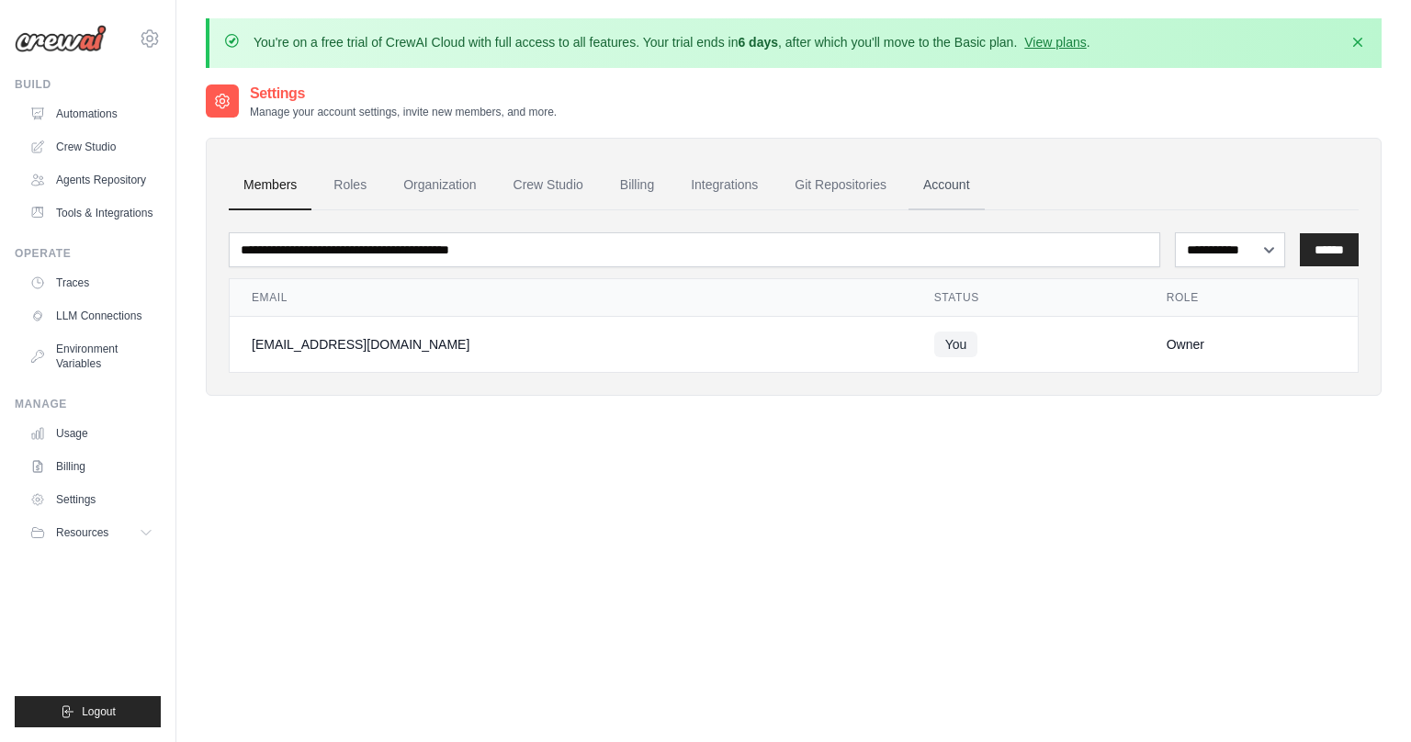
click at [930, 176] on link "Account" at bounding box center [947, 186] width 76 height 50
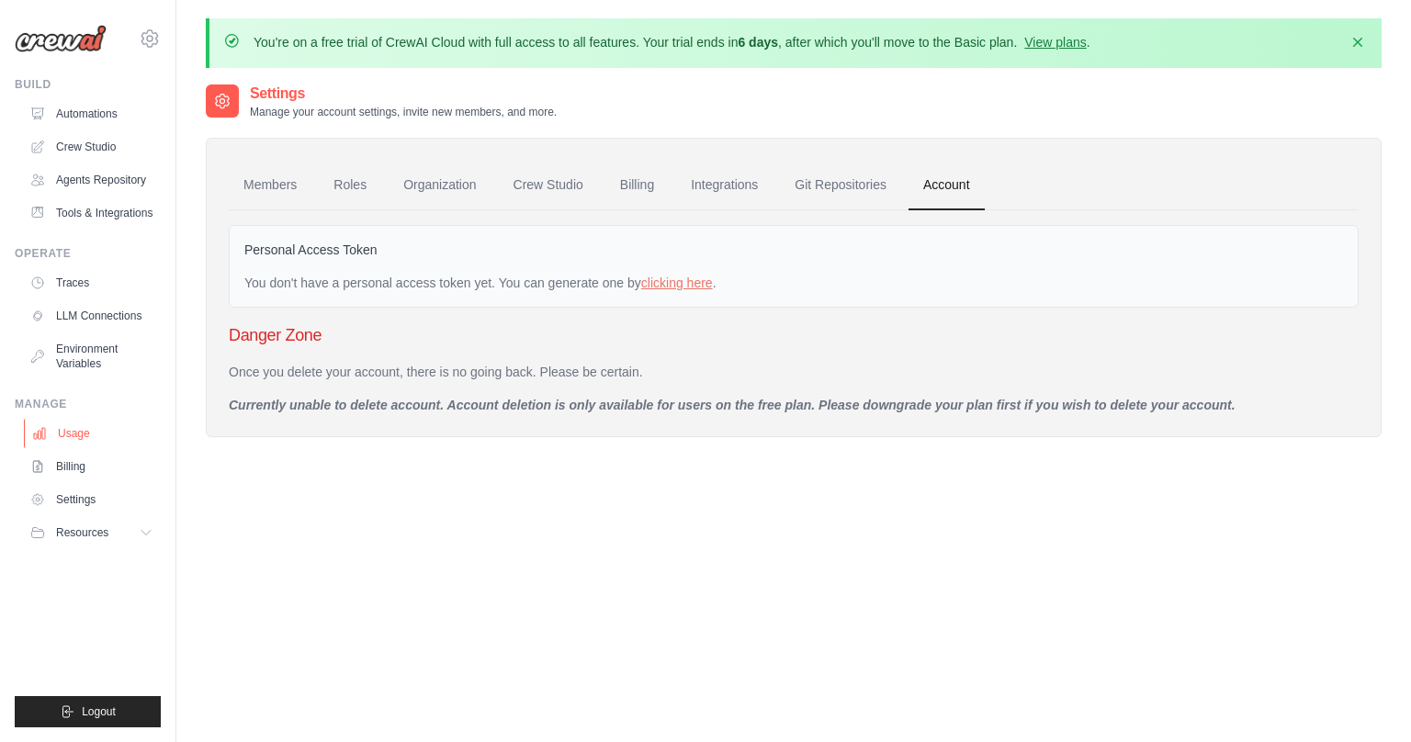
click at [109, 434] on link "Usage" at bounding box center [93, 433] width 139 height 29
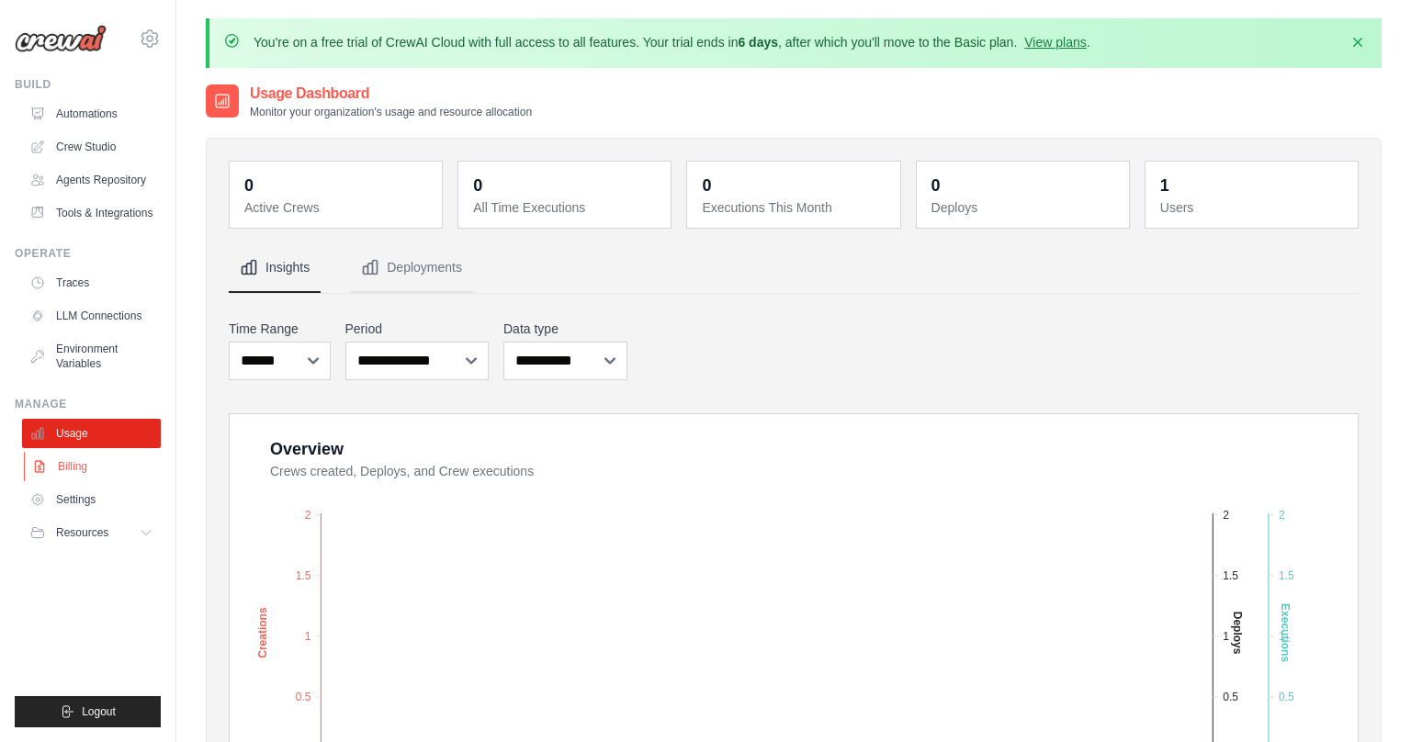
click at [96, 470] on link "Billing" at bounding box center [93, 466] width 139 height 29
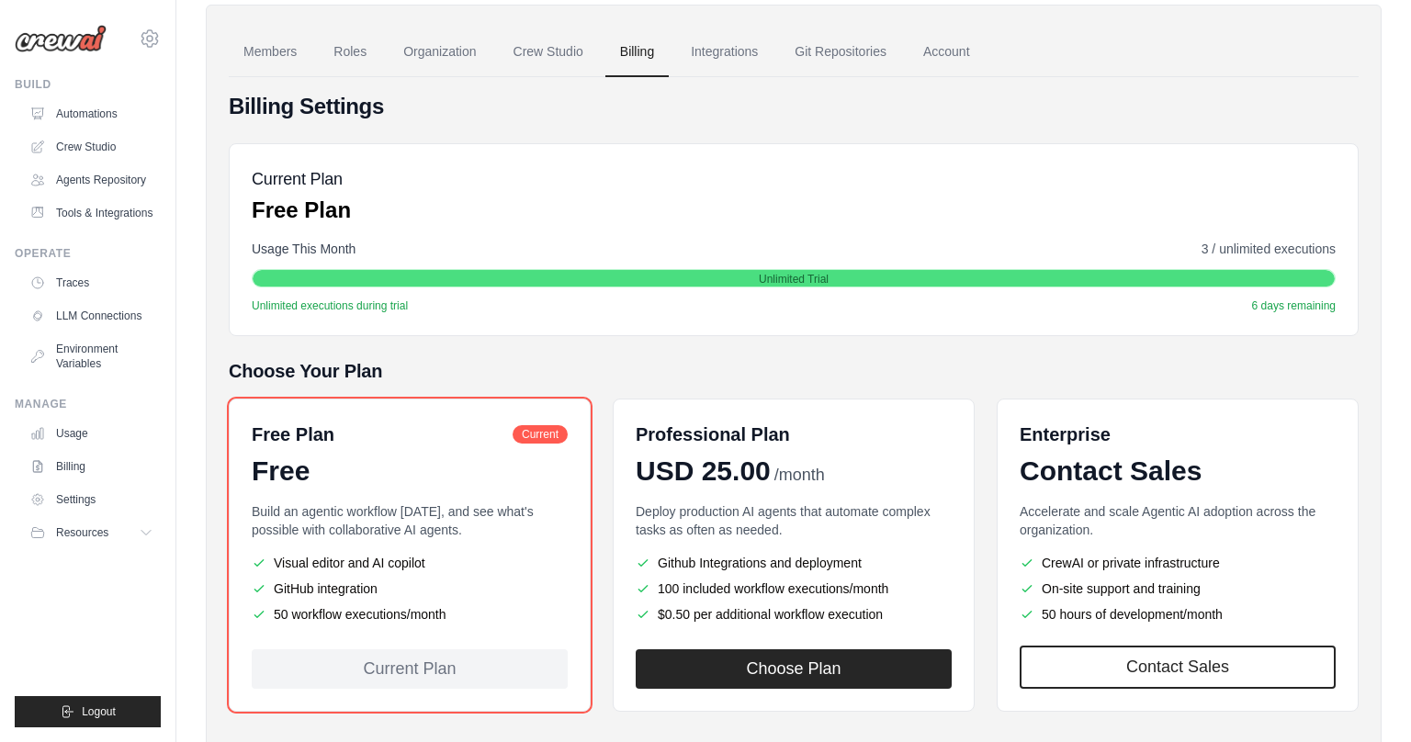
scroll to position [221, 0]
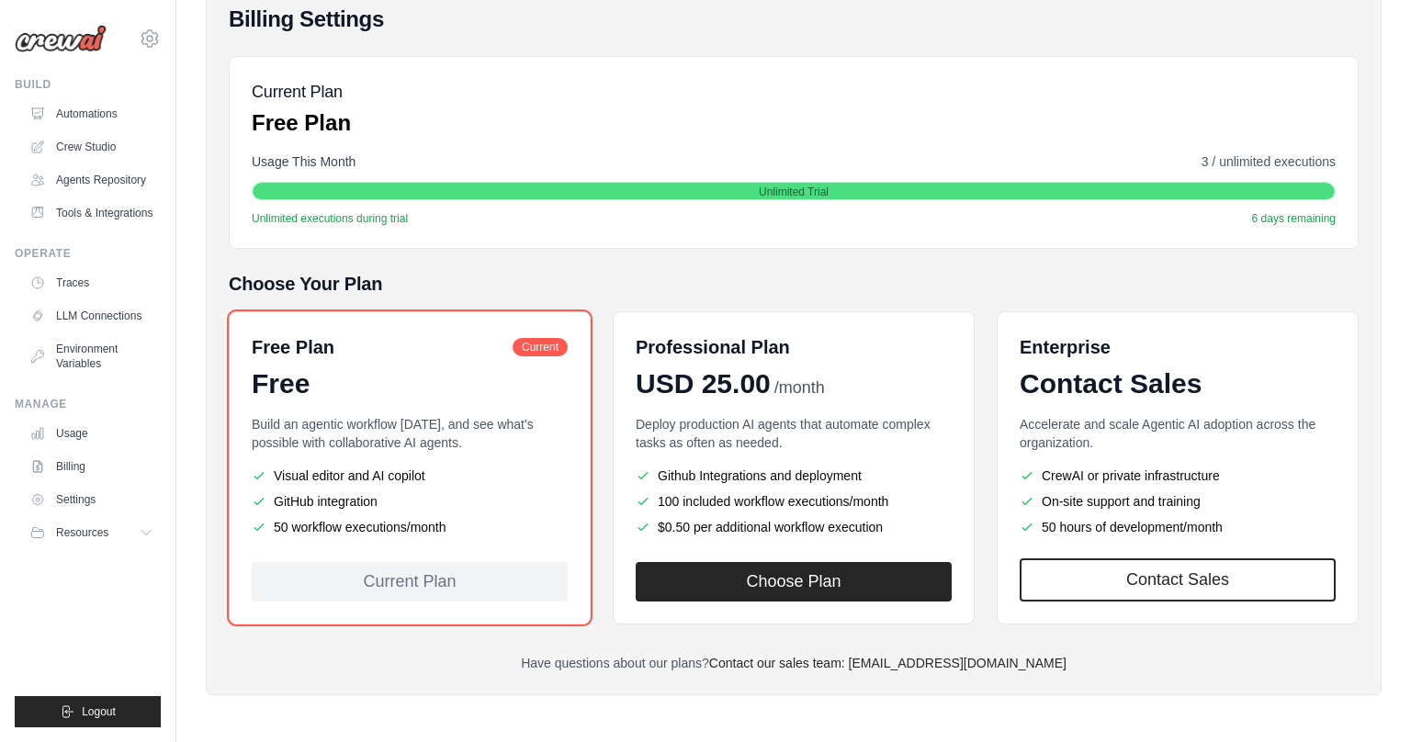
click at [462, 576] on div "Current Plan" at bounding box center [410, 582] width 316 height 40
click at [420, 590] on div "Current Plan" at bounding box center [410, 582] width 316 height 40
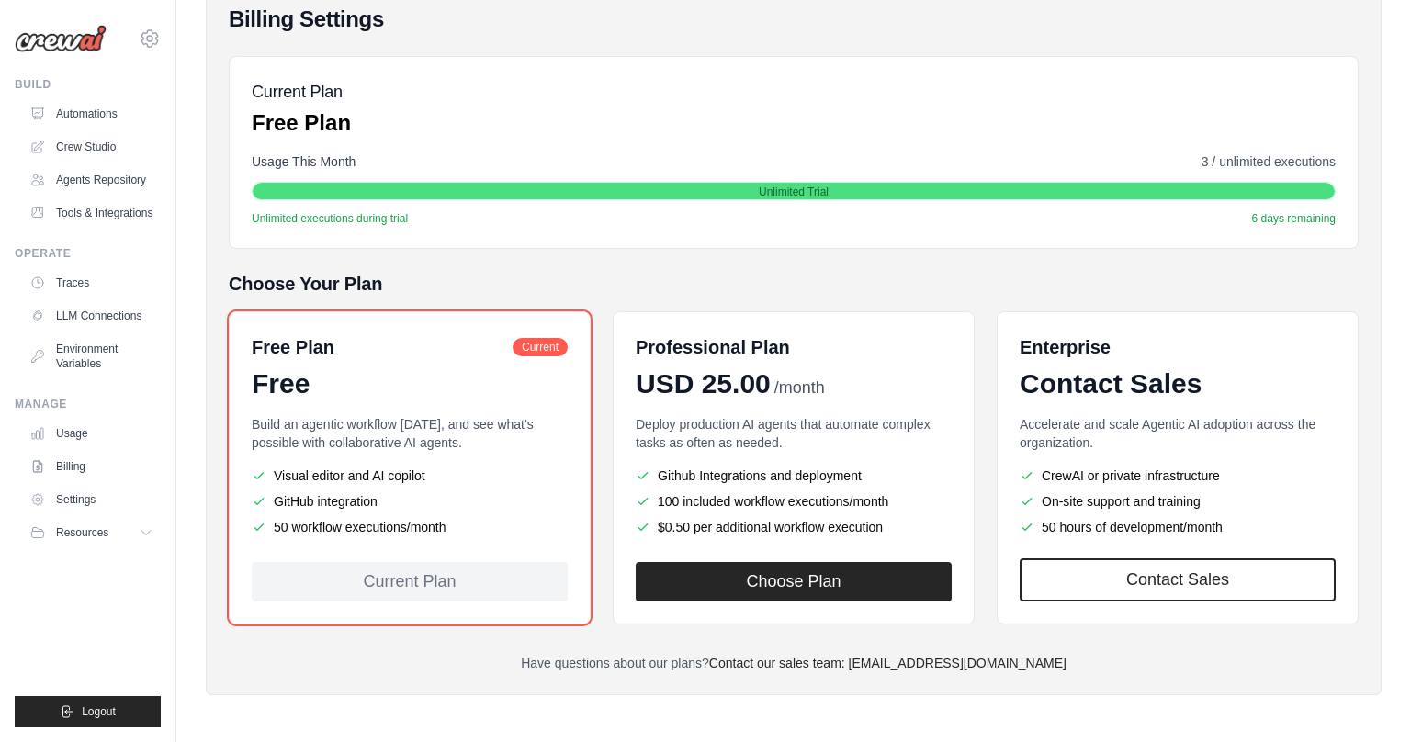
scroll to position [214, 0]
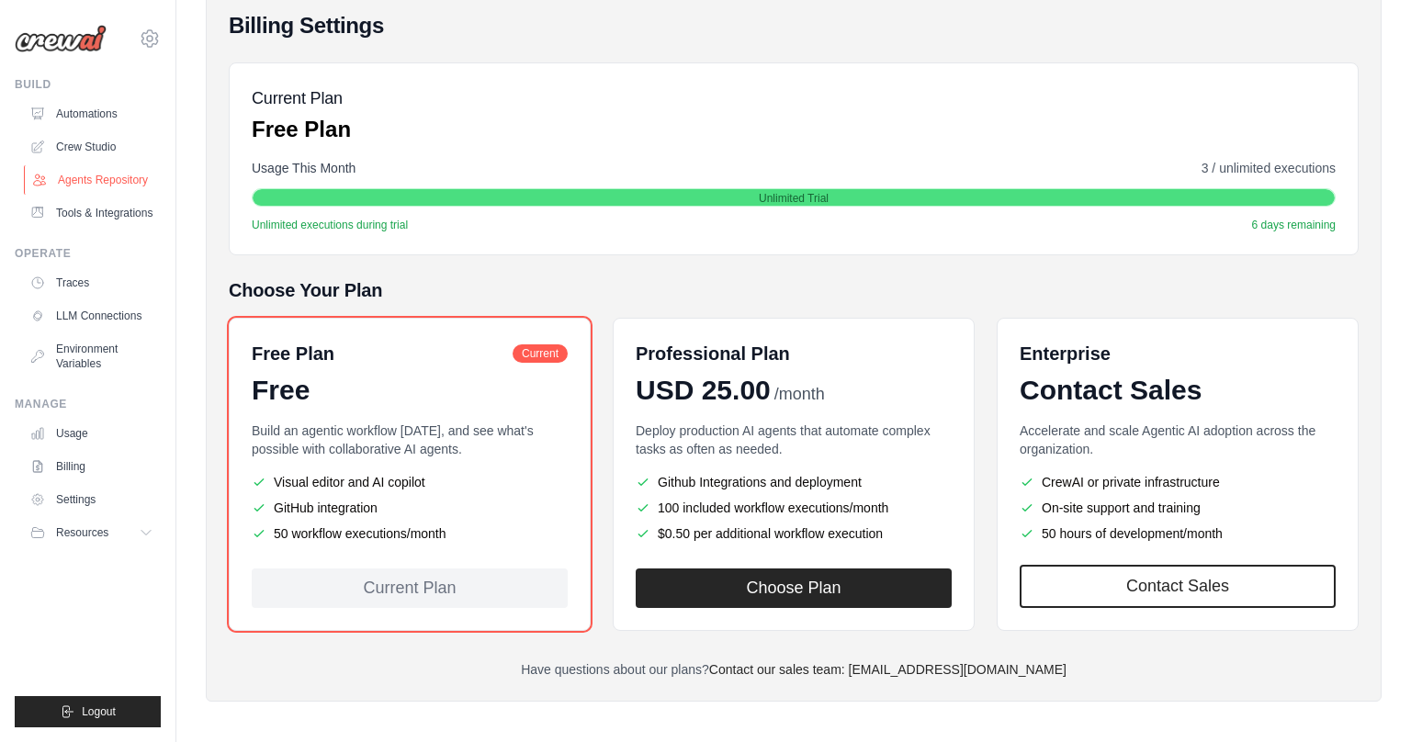
click at [121, 184] on link "Agents Repository" at bounding box center [93, 179] width 139 height 29
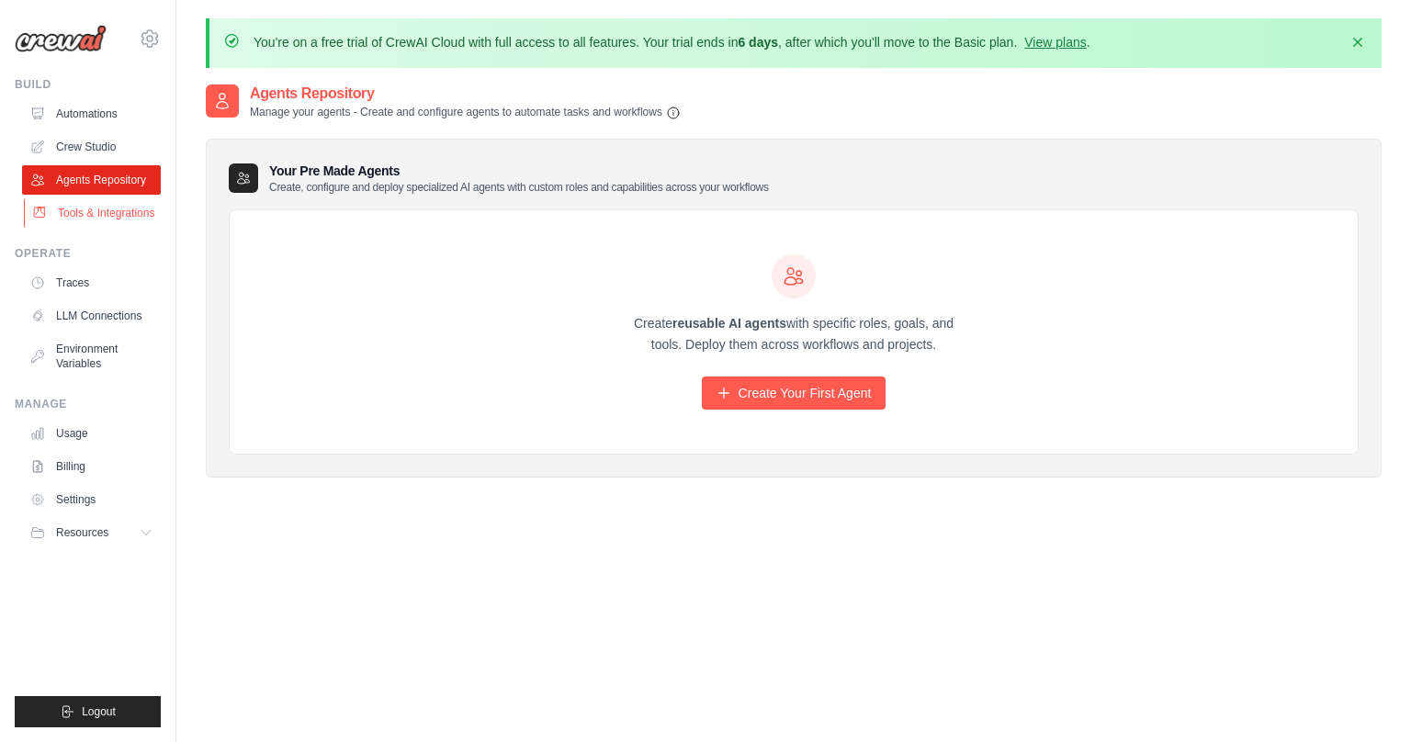
click at [115, 211] on link "Tools & Integrations" at bounding box center [93, 212] width 139 height 29
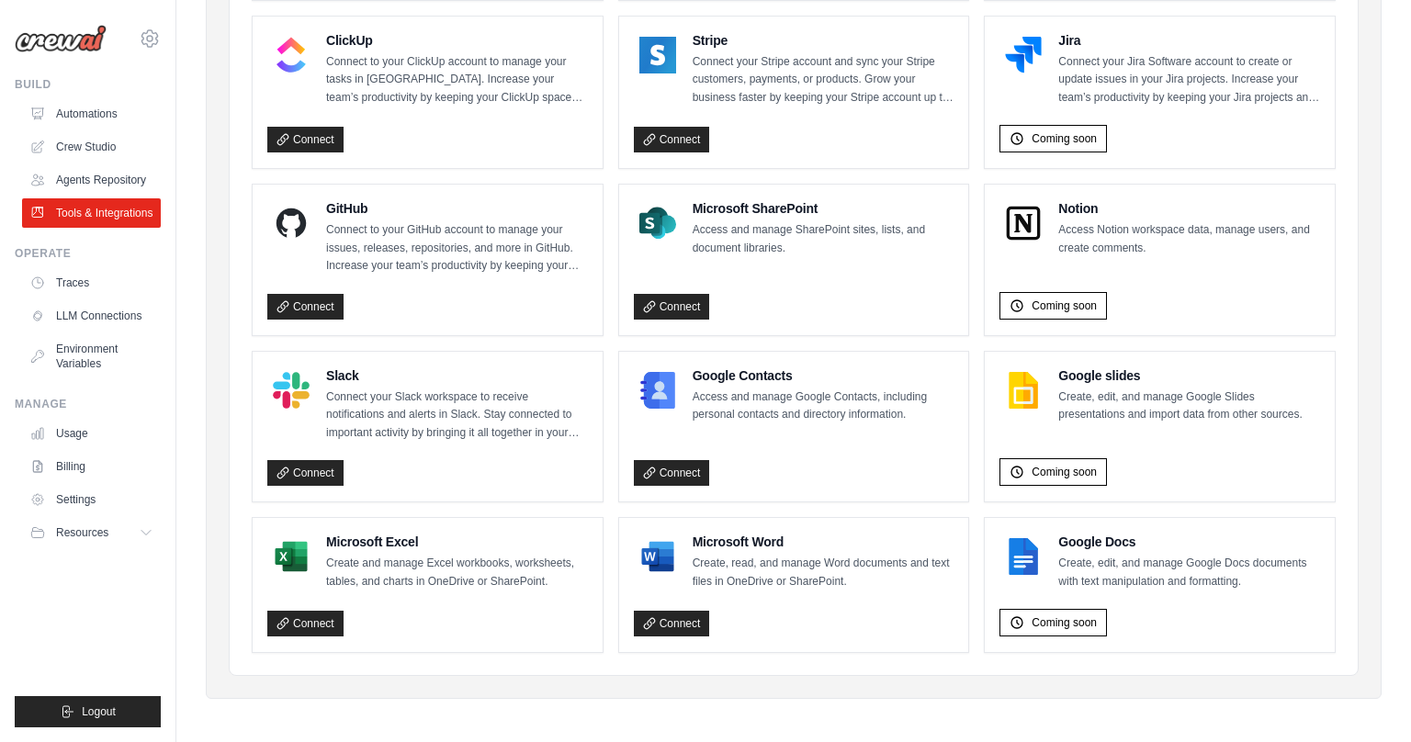
scroll to position [1055, 0]
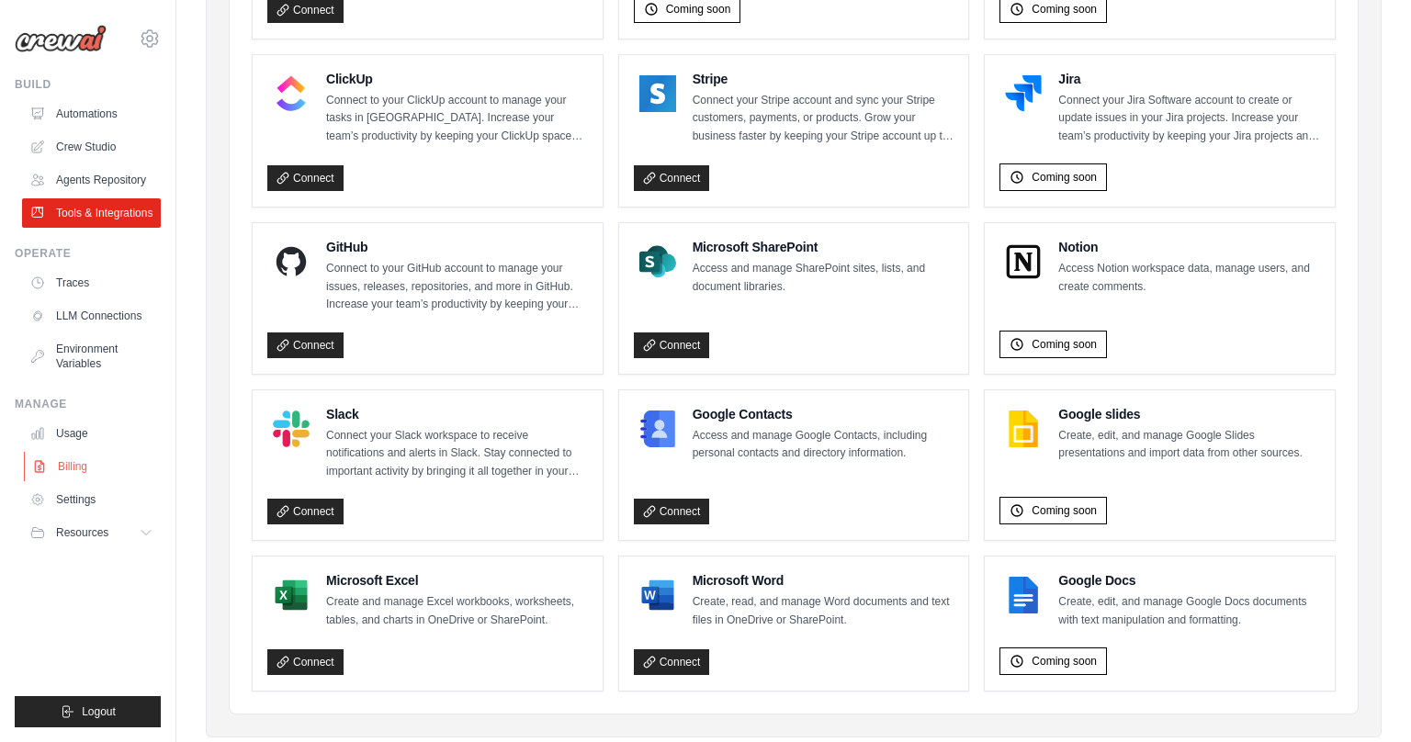
click at [119, 463] on link "Billing" at bounding box center [93, 466] width 139 height 29
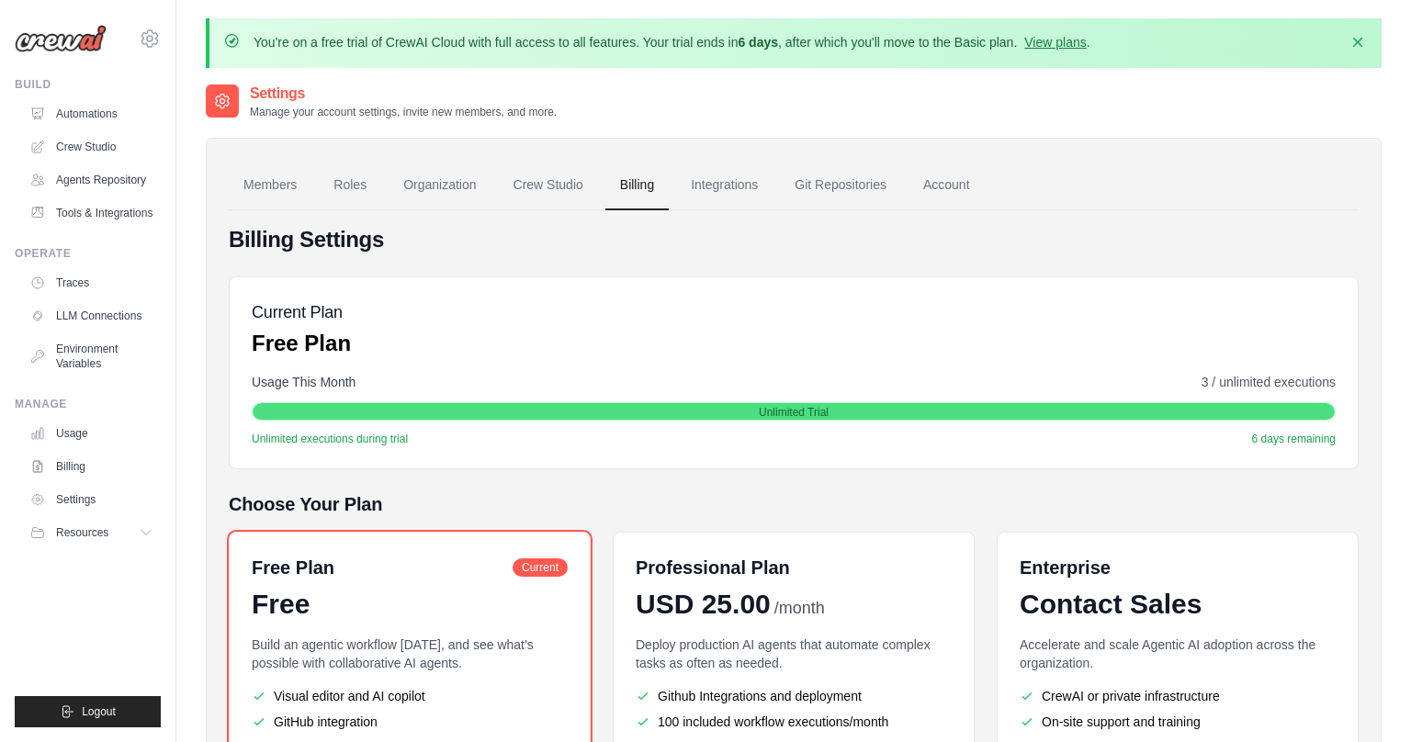
click at [366, 322] on div "Current Plan Free Plan" at bounding box center [794, 329] width 1084 height 59
click at [927, 186] on link "Account" at bounding box center [947, 186] width 76 height 50
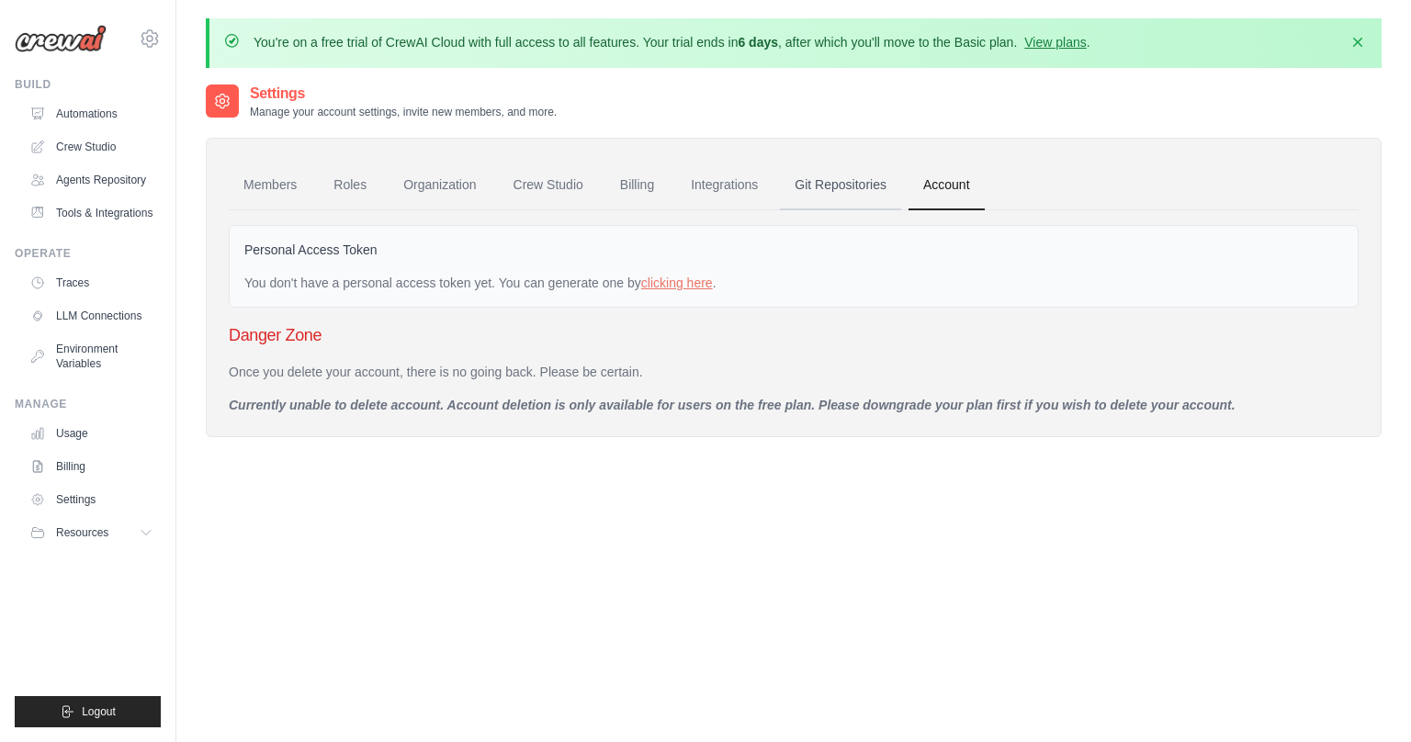
click at [861, 188] on link "Git Repositories" at bounding box center [840, 186] width 121 height 50
click at [268, 188] on link "Members" at bounding box center [270, 186] width 83 height 50
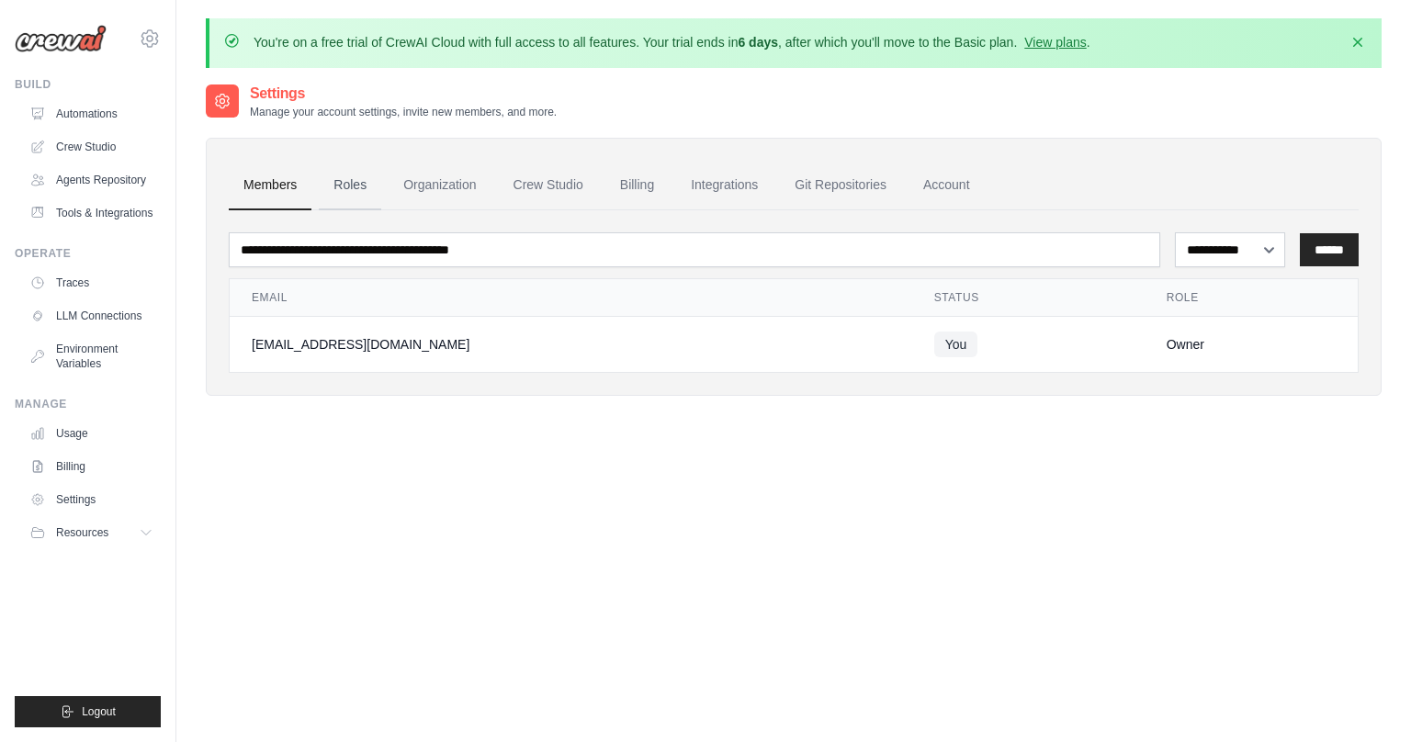
click at [350, 187] on link "Roles" at bounding box center [350, 186] width 62 height 50
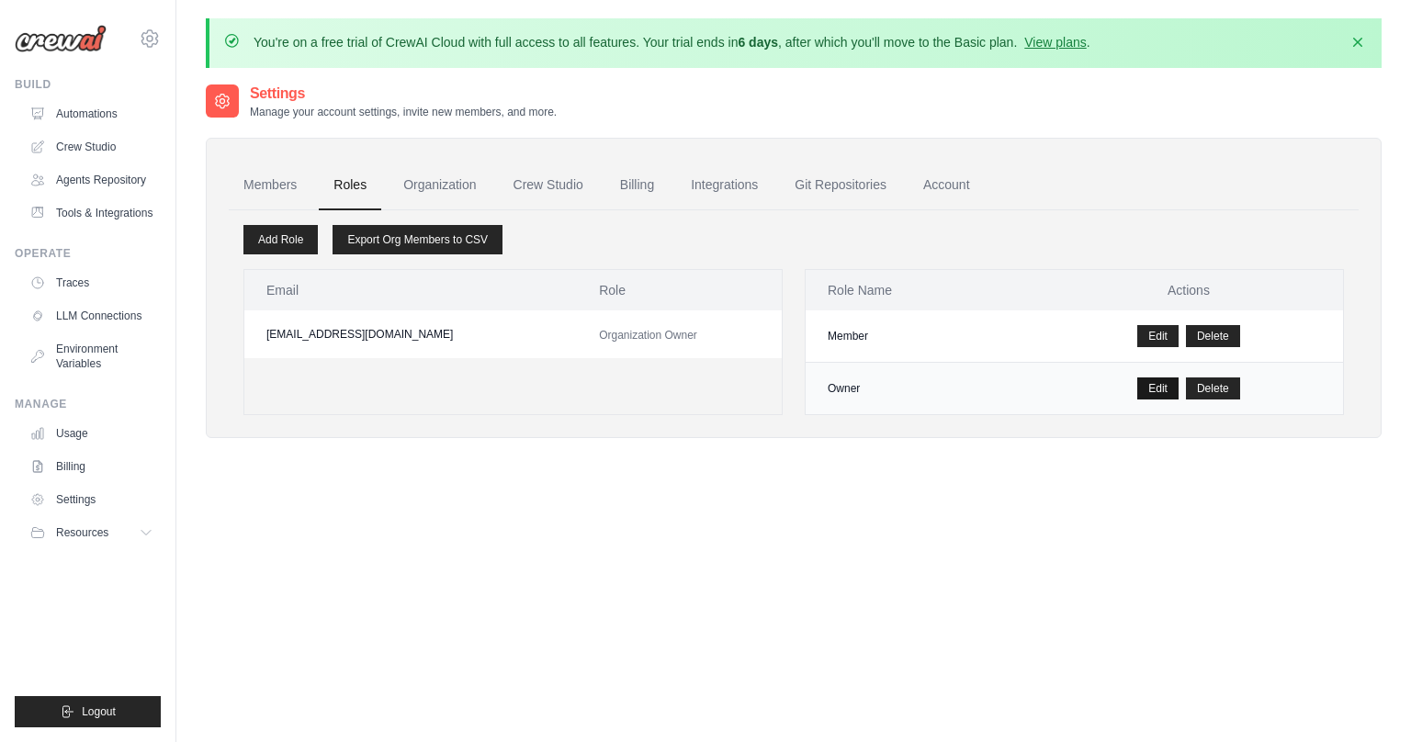
click at [1145, 387] on link "Edit" at bounding box center [1157, 389] width 41 height 22
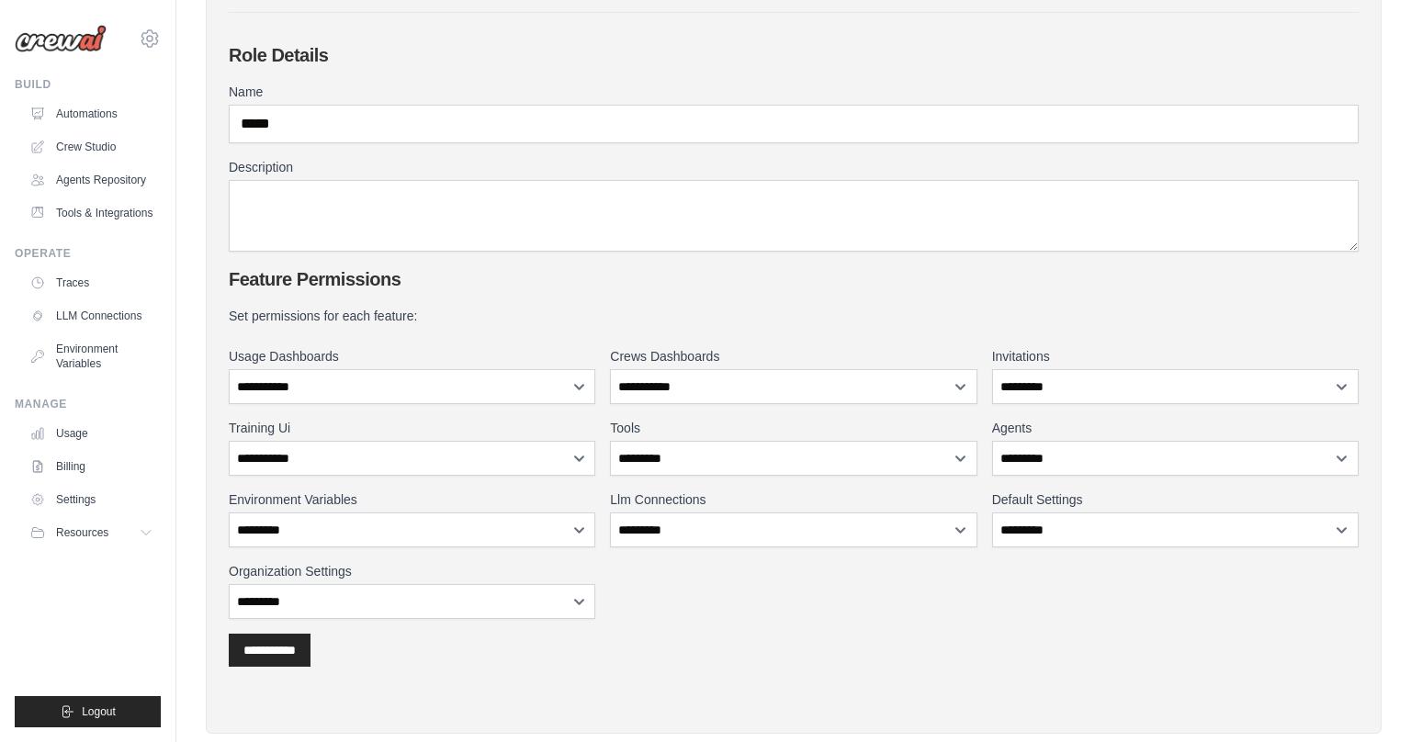
scroll to position [236, 0]
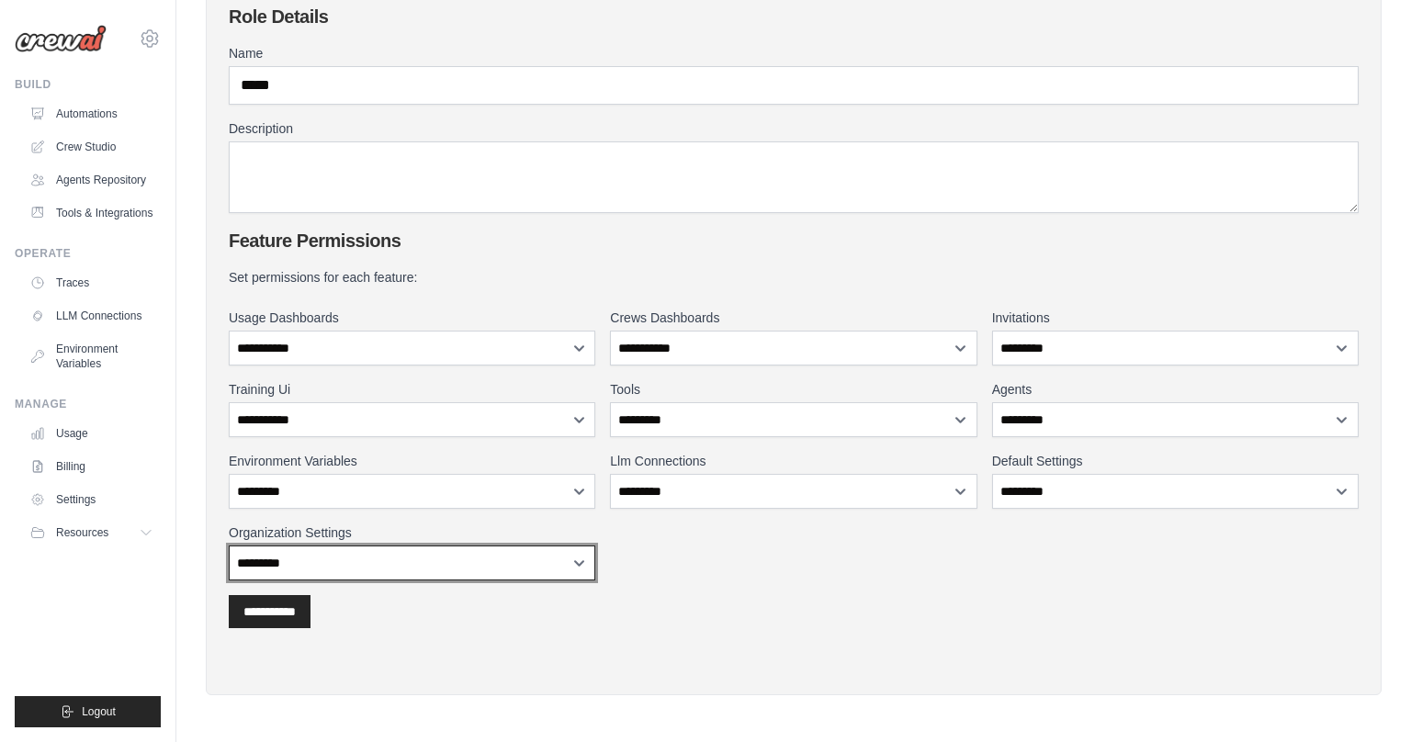
click at [561, 557] on select "**********" at bounding box center [412, 563] width 367 height 35
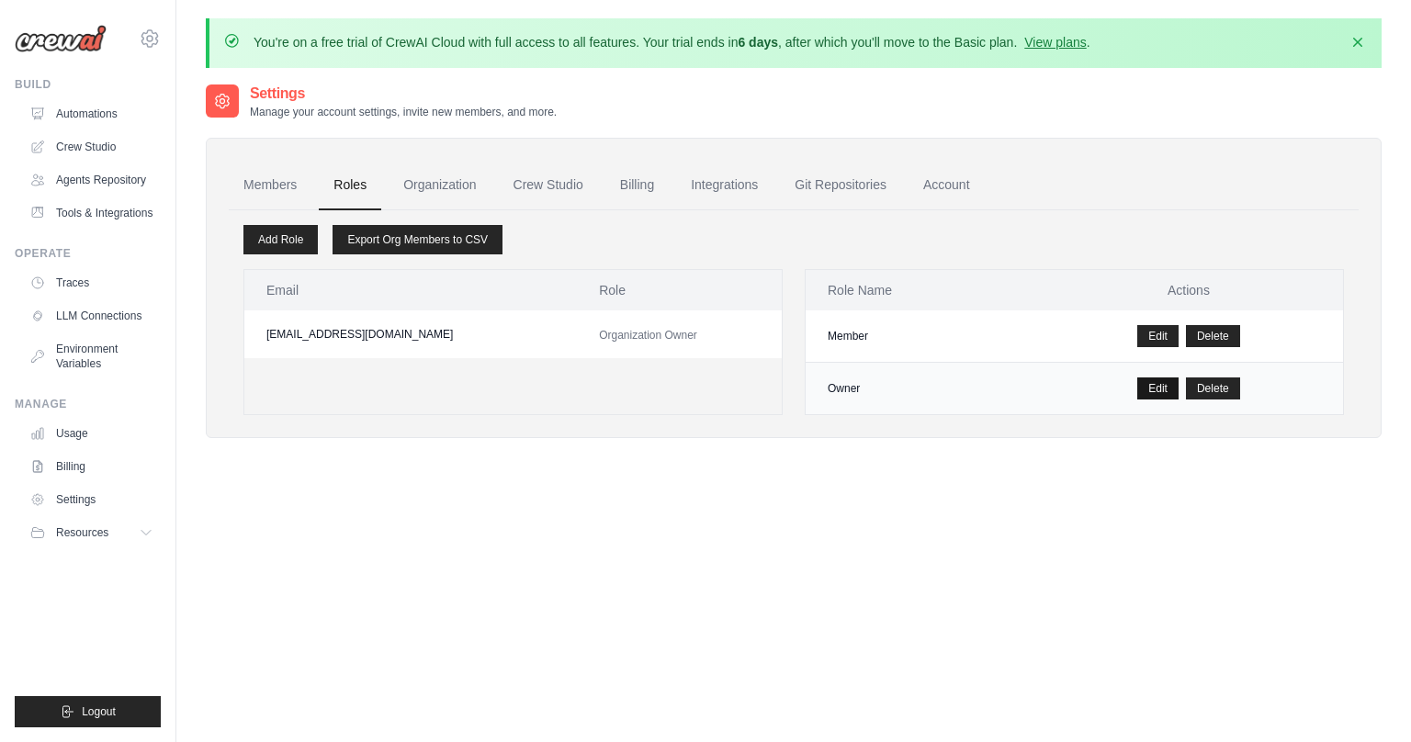
click at [1158, 383] on link "Edit" at bounding box center [1157, 389] width 41 height 22
click at [275, 193] on link "Members" at bounding box center [270, 186] width 83 height 50
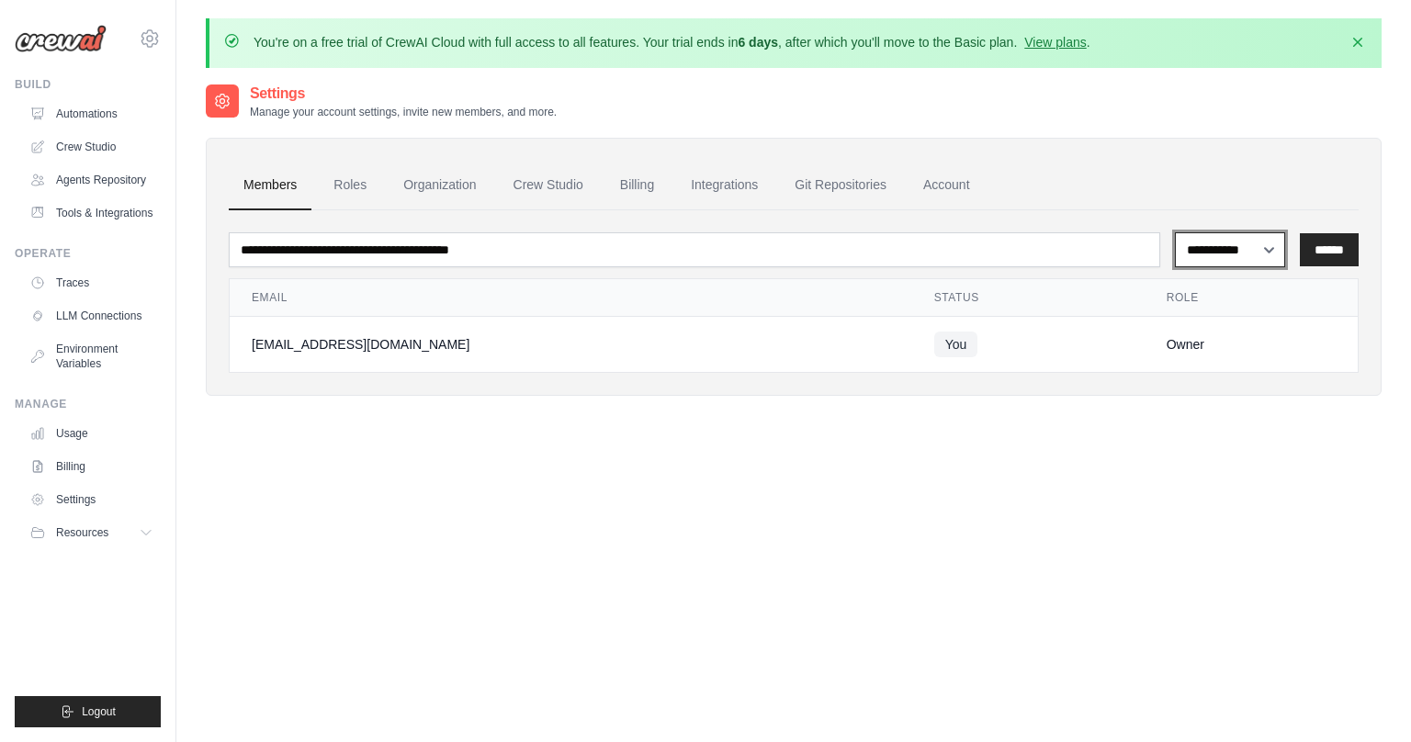
click at [1279, 254] on select "**********" at bounding box center [1230, 249] width 111 height 35
select select "******"
click at [1175, 232] on select "**********" at bounding box center [1230, 249] width 111 height 35
click at [125, 510] on link "Settings" at bounding box center [93, 499] width 139 height 29
click at [112, 543] on button "Resources" at bounding box center [93, 532] width 139 height 29
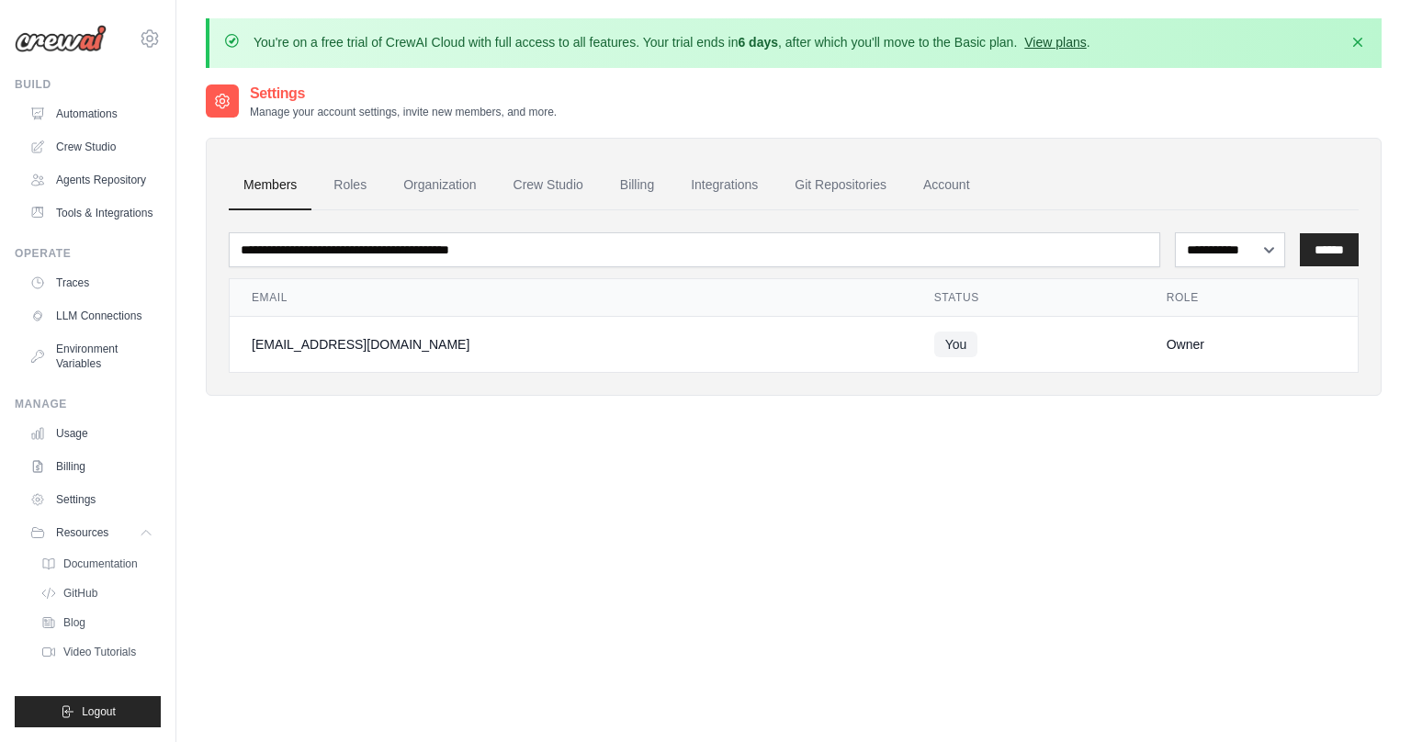
click at [1069, 40] on link "View plans" at bounding box center [1055, 42] width 62 height 15
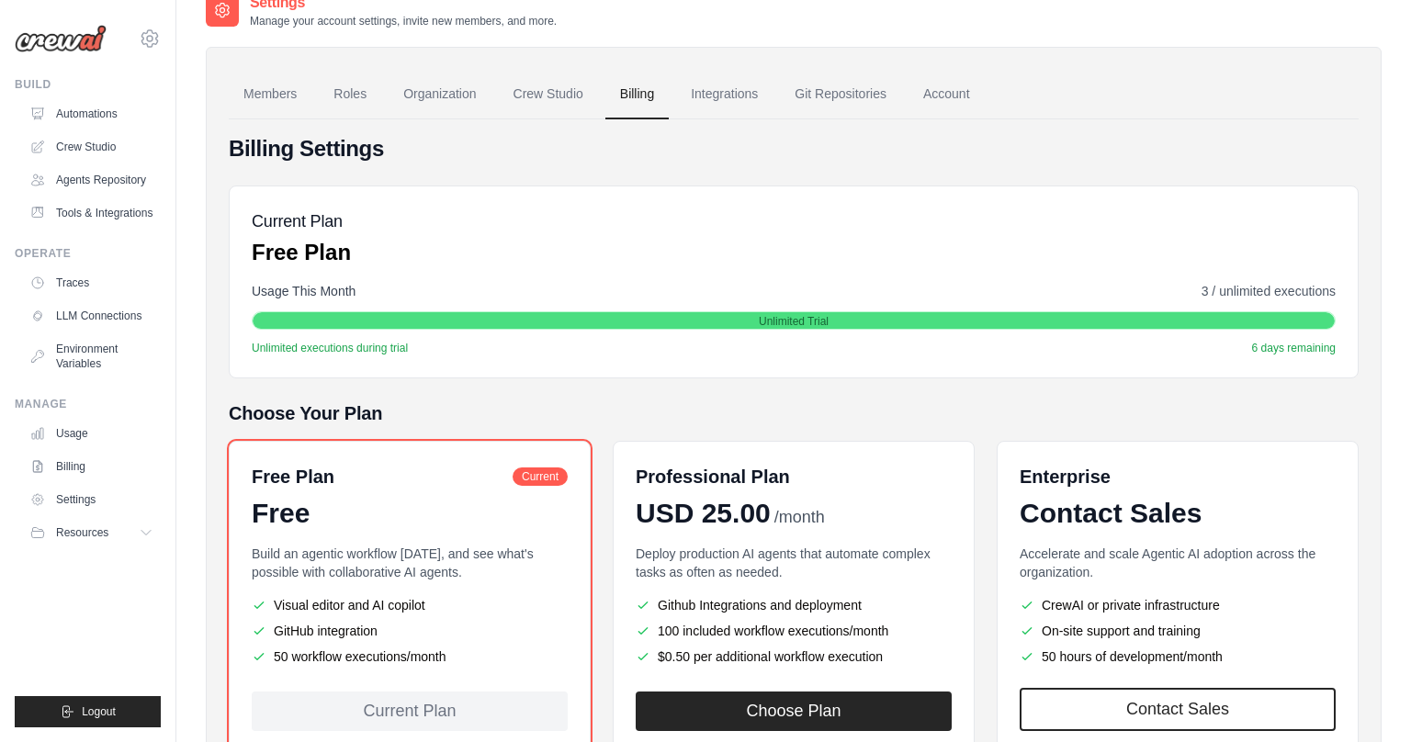
scroll to position [221, 0]
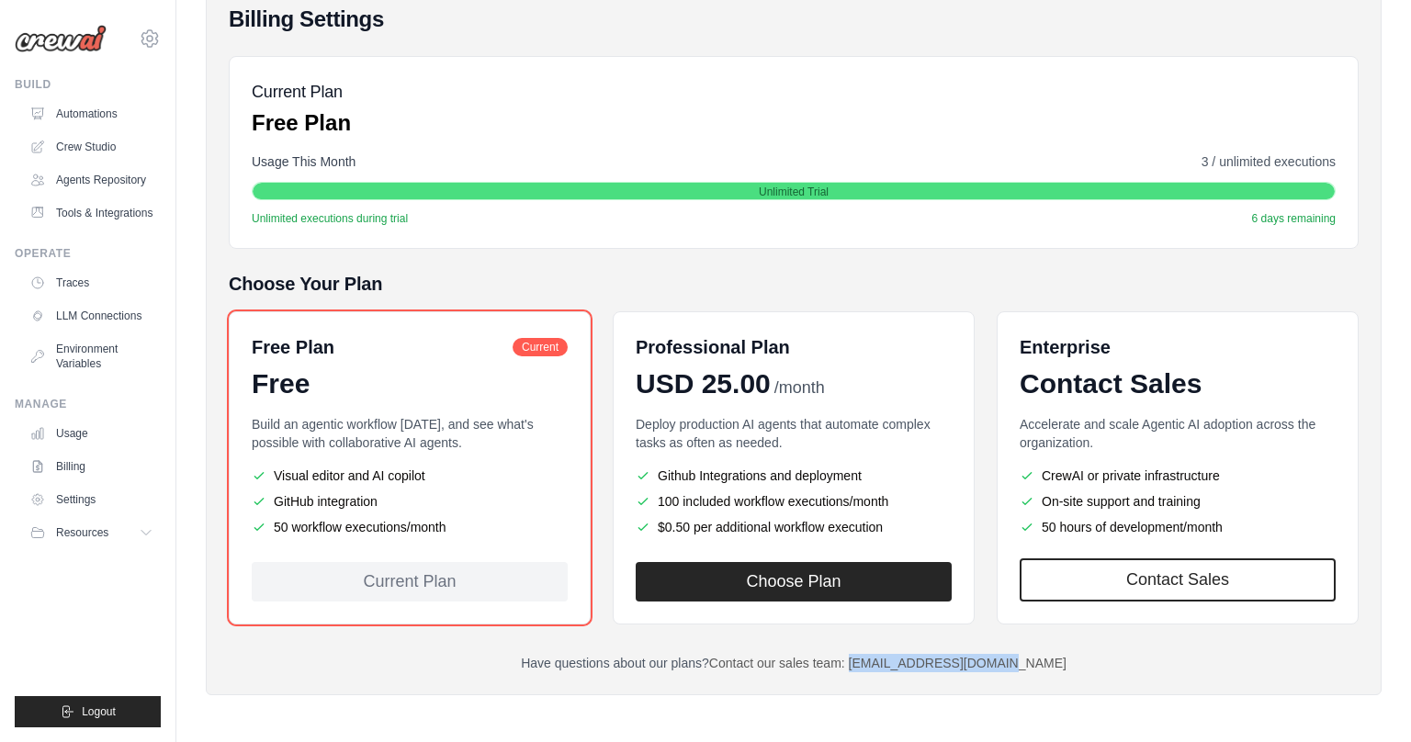
drag, startPoint x: 1042, startPoint y: 662, endPoint x: 887, endPoint y: 666, distance: 155.3
click at [887, 666] on p "Have questions about our plans? Contact our sales team: [EMAIL_ADDRESS][DOMAIN_…" at bounding box center [794, 663] width 1130 height 18
copy link "[EMAIL_ADDRESS][DOMAIN_NAME]"
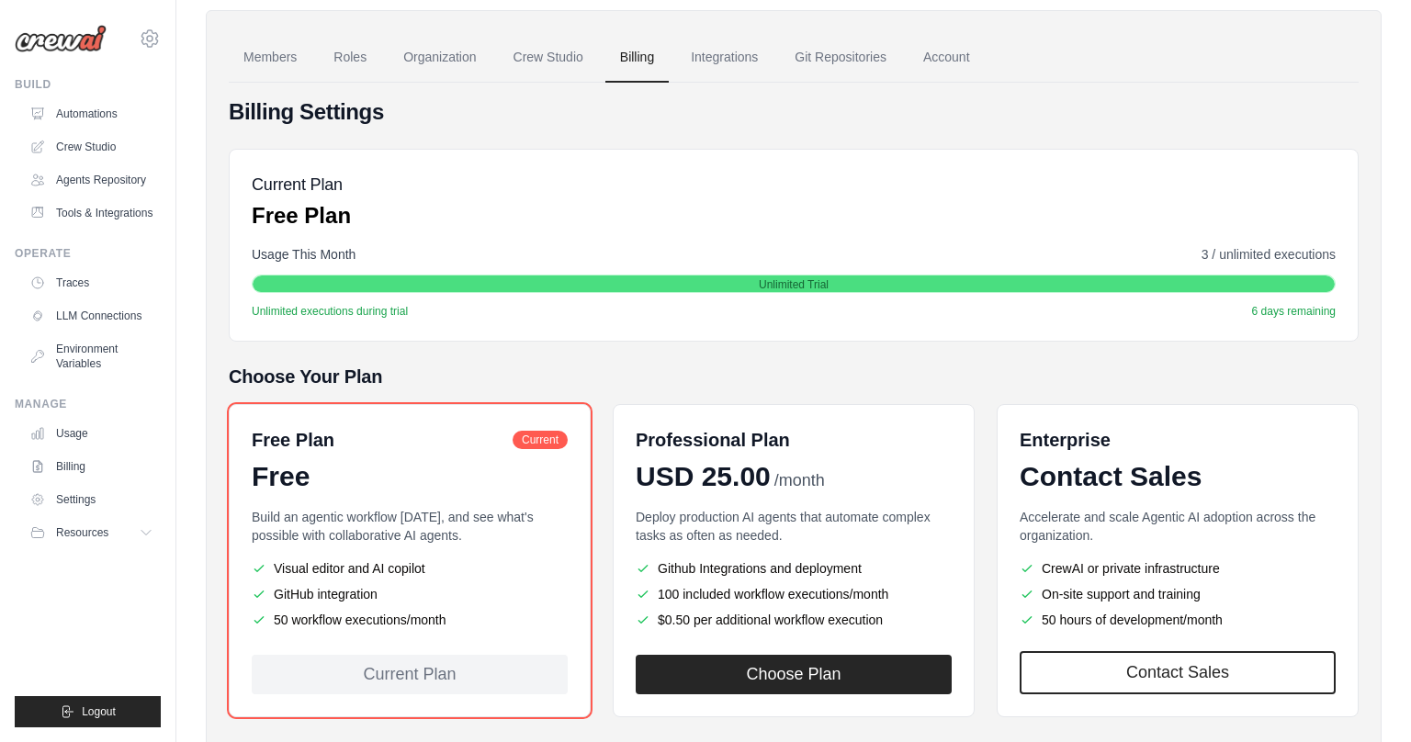
scroll to position [0, 0]
